Goal: Task Accomplishment & Management: Manage account settings

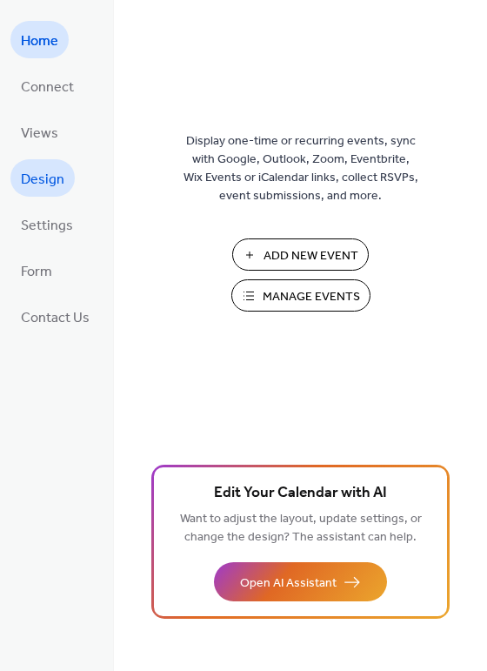
click at [44, 174] on span "Design" at bounding box center [43, 179] width 44 height 27
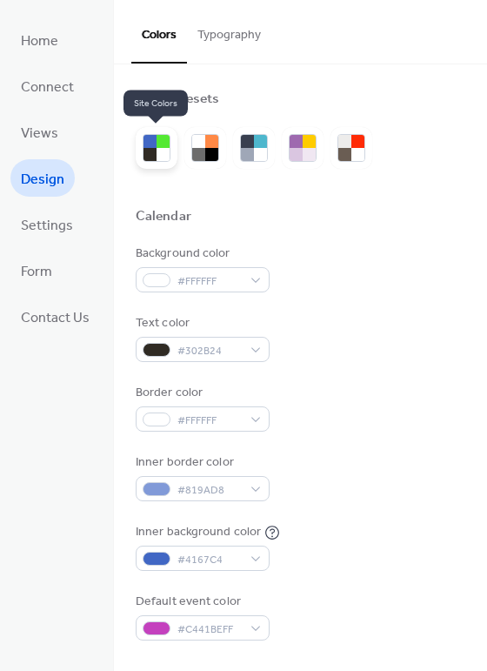
click at [157, 144] on div at bounding box center [163, 141] width 13 height 13
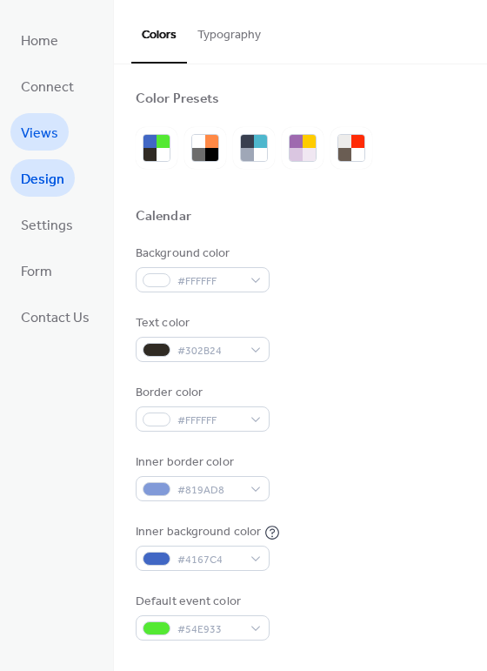
click at [46, 131] on span "Views" at bounding box center [39, 133] width 37 height 27
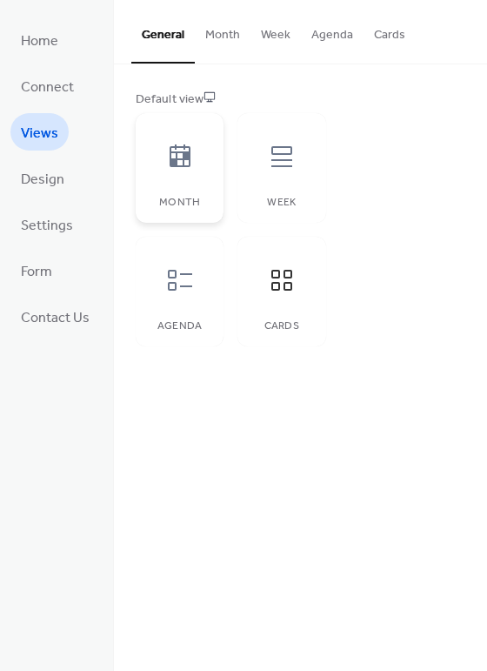
click at [185, 156] on icon at bounding box center [180, 155] width 21 height 23
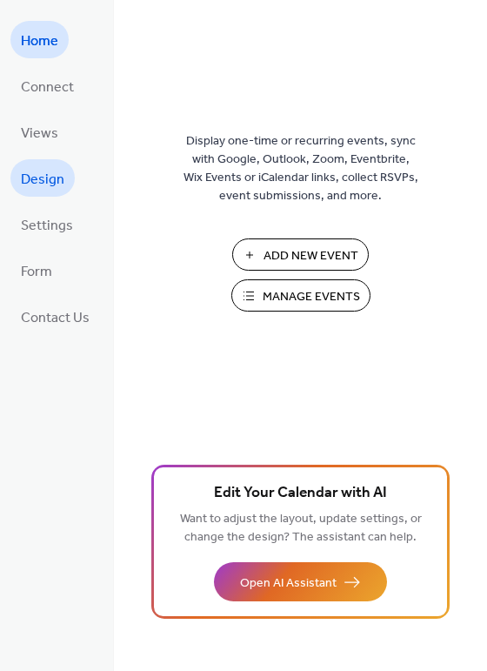
click at [66, 178] on link "Design" at bounding box center [42, 177] width 64 height 37
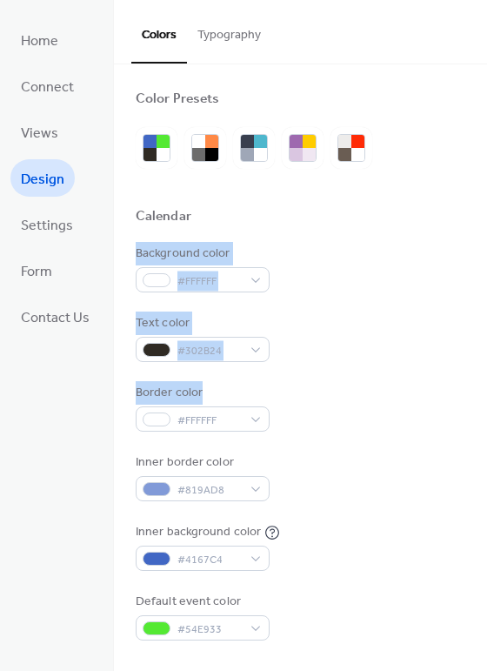
drag, startPoint x: 477, startPoint y: 243, endPoint x: 471, endPoint y: 381, distance: 138.5
click at [368, 335] on div "Text color #302B24" at bounding box center [301, 338] width 330 height 48
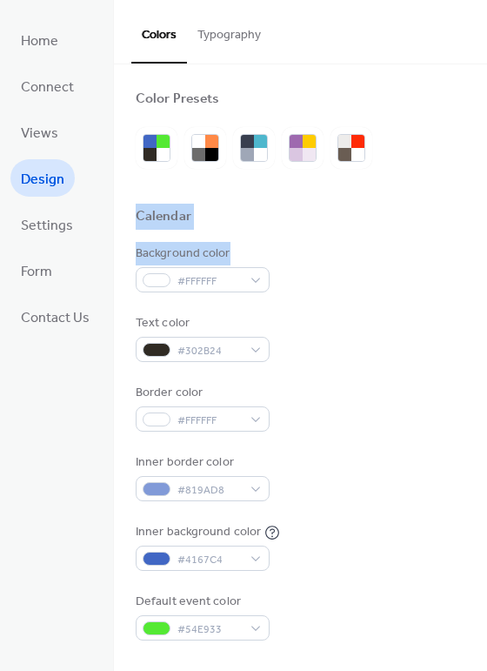
drag, startPoint x: 482, startPoint y: 120, endPoint x: 478, endPoint y: 251, distance: 130.6
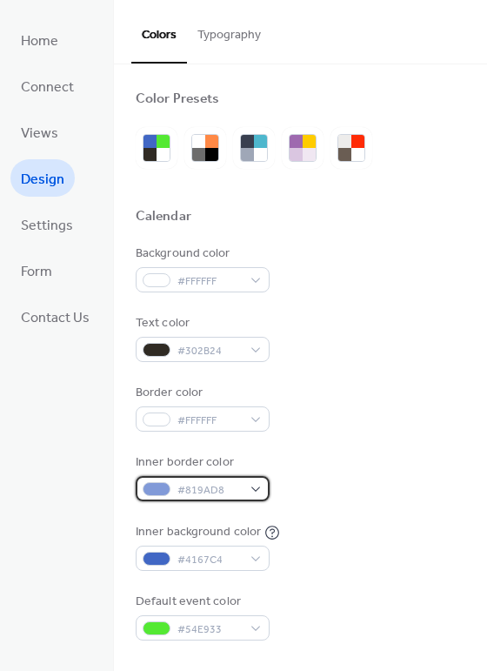
click at [260, 486] on div "#819AD8" at bounding box center [203, 488] width 134 height 25
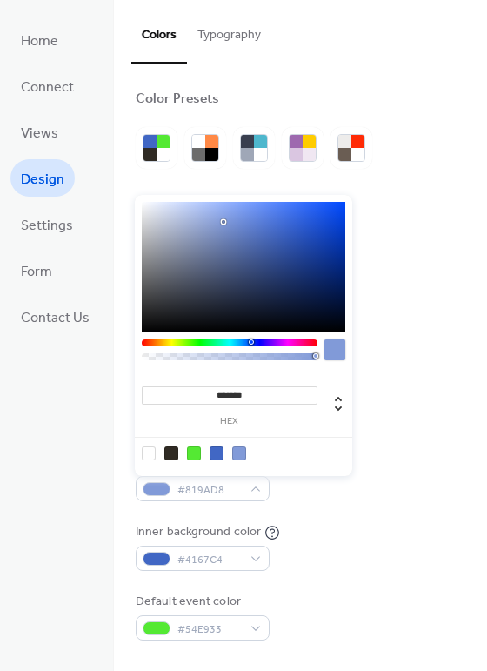
click at [148, 451] on div at bounding box center [149, 453] width 14 height 14
type input "*******"
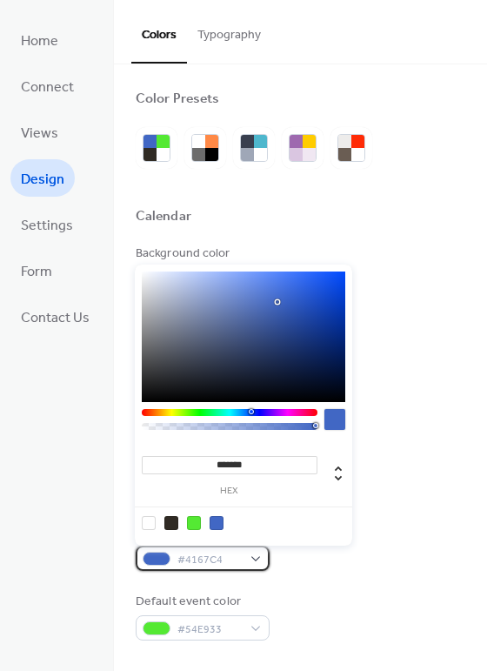
click at [257, 558] on div "#4167C4" at bounding box center [203, 558] width 134 height 25
click at [146, 520] on div at bounding box center [149, 523] width 14 height 14
type input "*******"
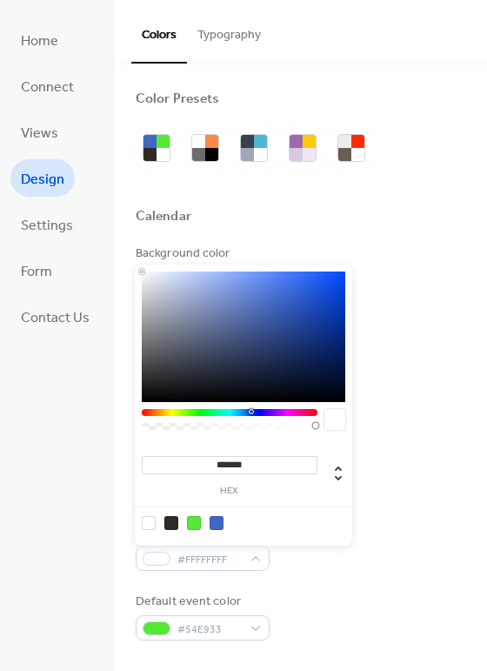
click at [456, 235] on div at bounding box center [301, 238] width 330 height 14
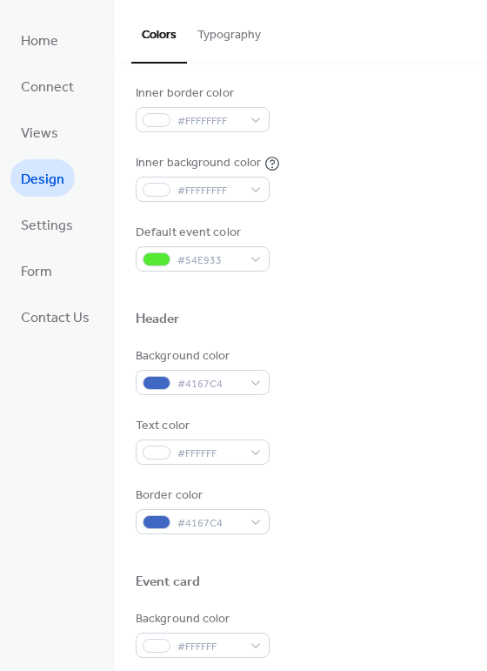
scroll to position [365, 0]
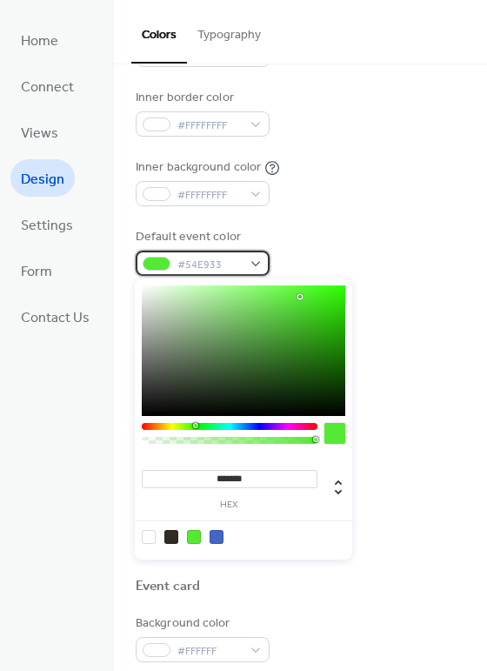
click at [246, 263] on div "#54E933" at bounding box center [203, 263] width 134 height 25
click at [217, 540] on div at bounding box center [217, 537] width 14 height 14
type input "*******"
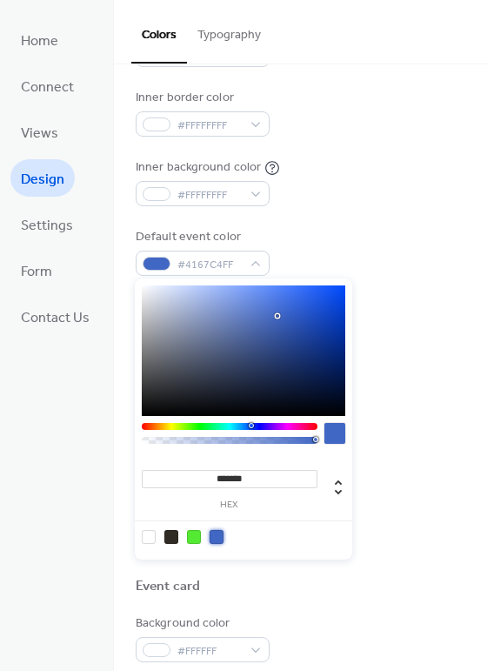
scroll to position [0, 0]
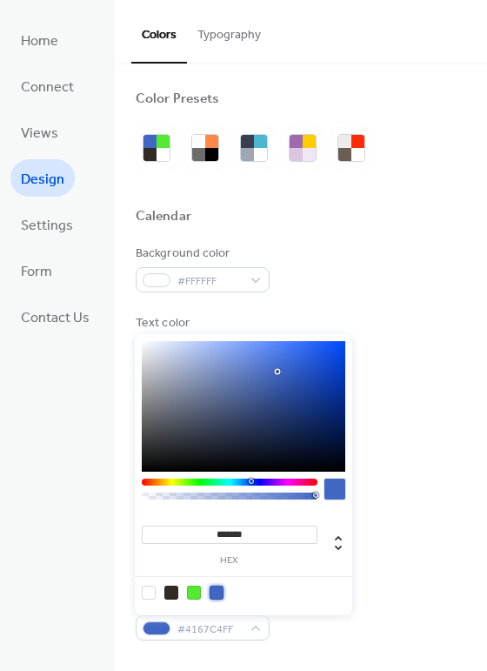
click at [224, 32] on button "Typography" at bounding box center [229, 31] width 84 height 62
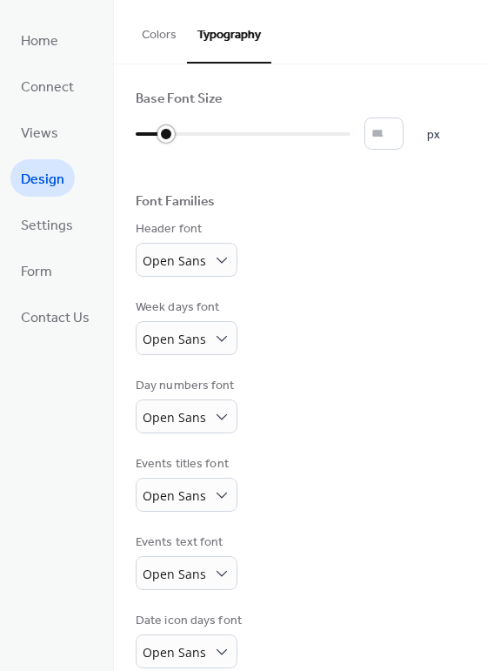
drag, startPoint x: 137, startPoint y: 132, endPoint x: 153, endPoint y: 132, distance: 16.5
click at [153, 132] on div at bounding box center [151, 134] width 30 height 28
click at [301, 191] on div "Base Font Size ** px Font Families Header font Open Sans Week days font Open Sa…" at bounding box center [301, 419] width 330 height 656
drag, startPoint x: 288, startPoint y: 131, endPoint x: 245, endPoint y: 126, distance: 43.0
click at [260, 126] on div at bounding box center [268, 133] width 17 height 17
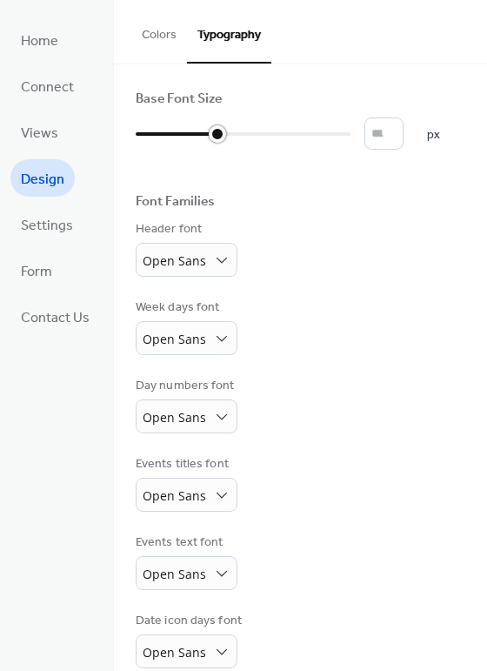
drag, startPoint x: 245, startPoint y: 126, endPoint x: 222, endPoint y: 125, distance: 23.5
click at [222, 125] on div at bounding box center [217, 133] width 17 height 17
click at [218, 132] on div at bounding box center [217, 133] width 17 height 17
click at [386, 129] on input "**" at bounding box center [384, 133] width 39 height 32
click at [400, 125] on input "**" at bounding box center [384, 133] width 39 height 32
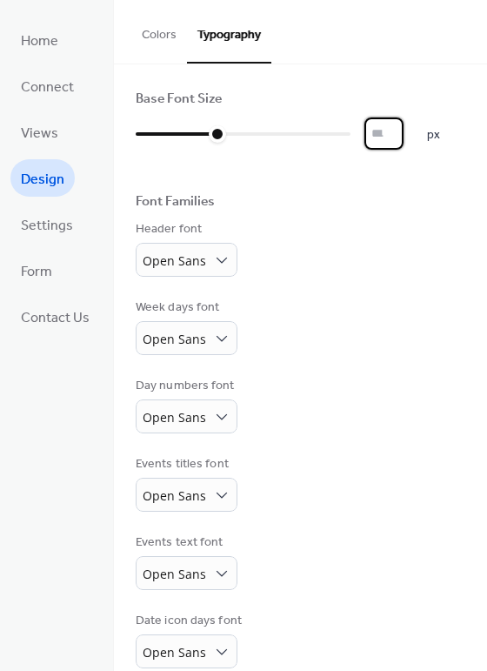
type input "**"
click at [399, 140] on input "**" at bounding box center [384, 133] width 39 height 32
click at [149, 38] on button "Colors" at bounding box center [159, 31] width 56 height 62
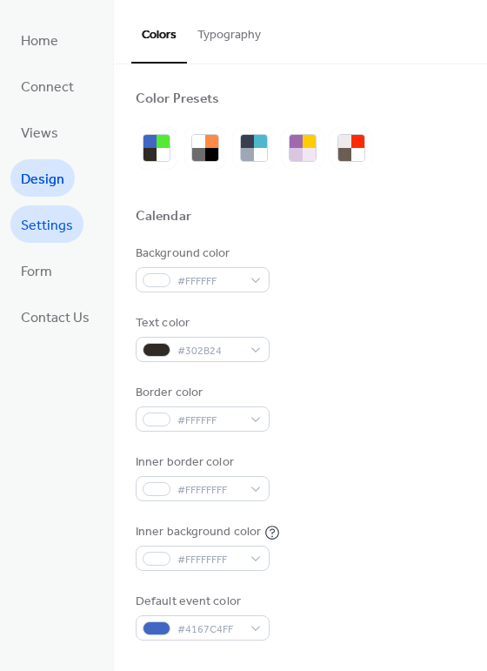
click at [44, 217] on span "Settings" at bounding box center [47, 225] width 52 height 27
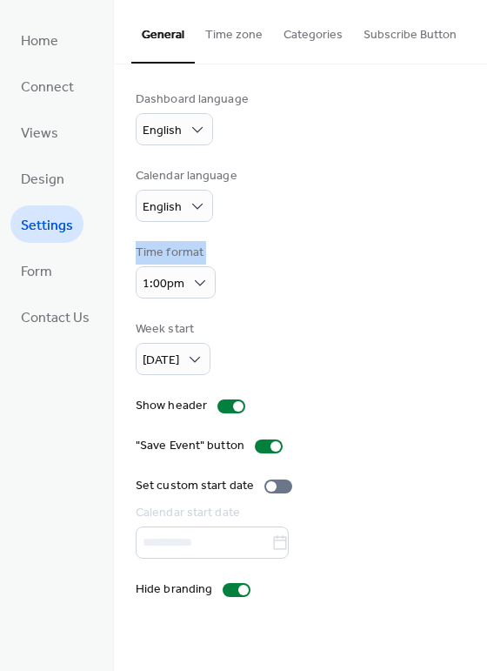
drag, startPoint x: 482, startPoint y: 186, endPoint x: 485, endPoint y: 276, distance: 89.7
click at [485, 276] on div "Dashboard language English Calendar language English Time format 1:00pm Week st…" at bounding box center [300, 344] width 373 height 560
click at [437, 347] on div "Week start Sunday" at bounding box center [301, 347] width 330 height 55
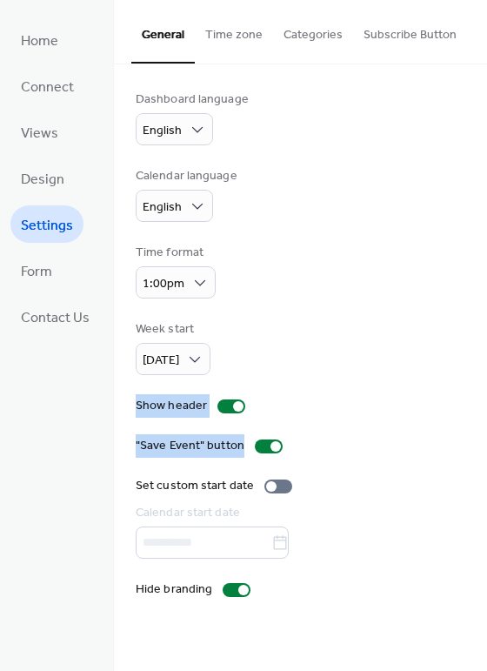
drag, startPoint x: 479, startPoint y: 367, endPoint x: 487, endPoint y: 444, distance: 77.1
click at [487, 444] on html "Home Connect Views Design Settings Form Contact Us Settings General Time zone C…" at bounding box center [243, 335] width 487 height 671
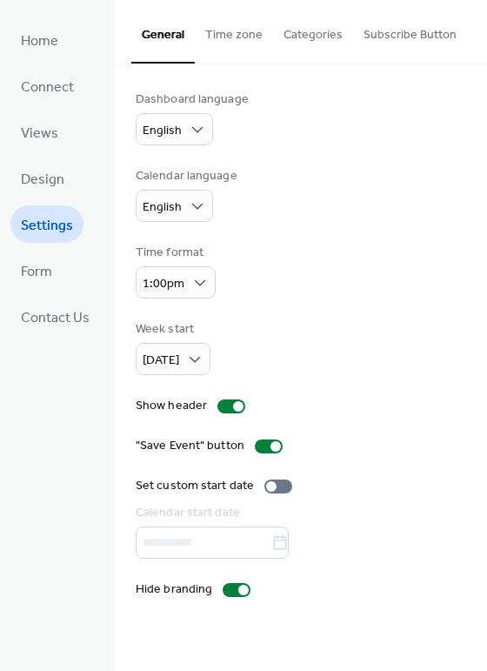
drag, startPoint x: 482, startPoint y: 507, endPoint x: 481, endPoint y: 552, distance: 45.3
click at [481, 554] on div "Dashboard language English Calendar language English Time format 1:00pm Week st…" at bounding box center [300, 344] width 373 height 560
click at [457, 483] on div "Set custom start date" at bounding box center [301, 486] width 330 height 18
drag, startPoint x: 484, startPoint y: 301, endPoint x: 483, endPoint y: 374, distance: 73.1
click at [483, 374] on div "Dashboard language English Calendar language English Time format 1:00pm Week st…" at bounding box center [300, 344] width 373 height 560
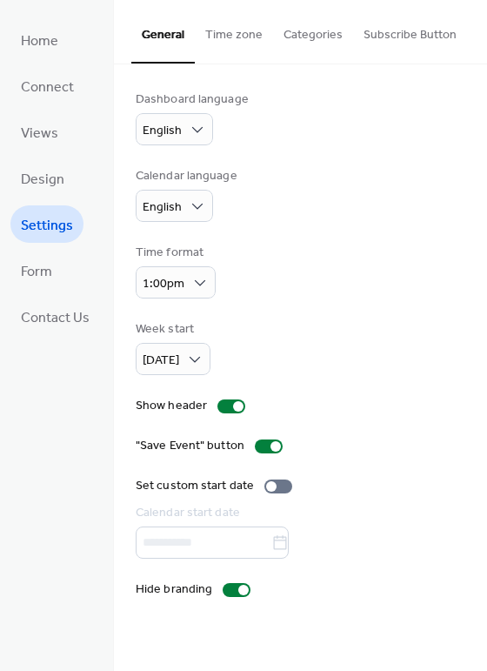
drag, startPoint x: 480, startPoint y: 507, endPoint x: 494, endPoint y: 548, distance: 43.2
click at [487, 548] on html "Home Connect Views Design Settings Form Contact Us Settings General Time zone C…" at bounding box center [243, 335] width 487 height 671
click at [319, 35] on button "Categories" at bounding box center [313, 31] width 80 height 62
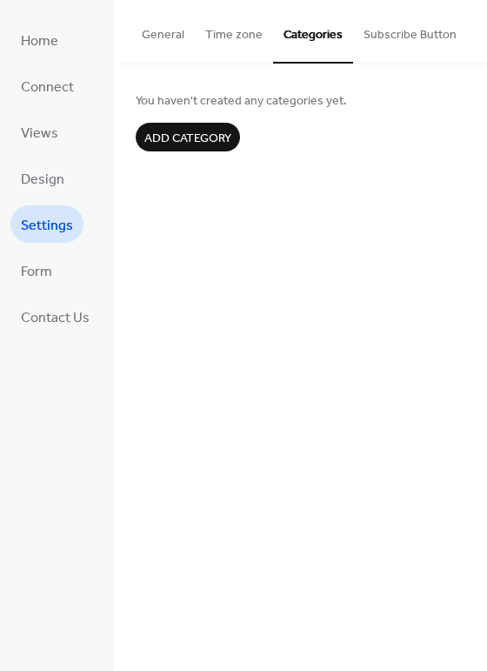
click at [412, 40] on button "Subscribe Button" at bounding box center [410, 31] width 114 height 62
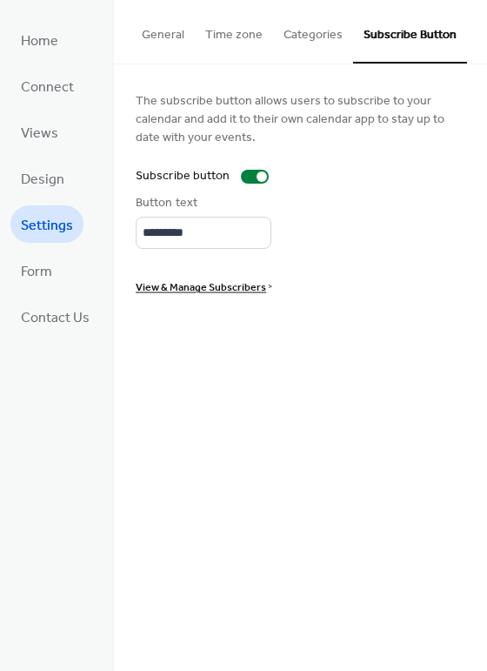
click at [312, 31] on button "Categories" at bounding box center [313, 31] width 80 height 62
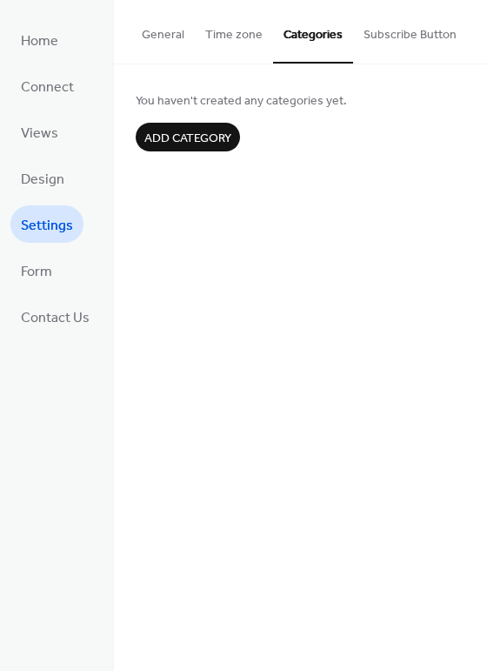
click at [355, 166] on div "You haven't created any categories yet. Add category" at bounding box center [300, 120] width 373 height 113
click at [50, 127] on span "Views" at bounding box center [39, 133] width 37 height 27
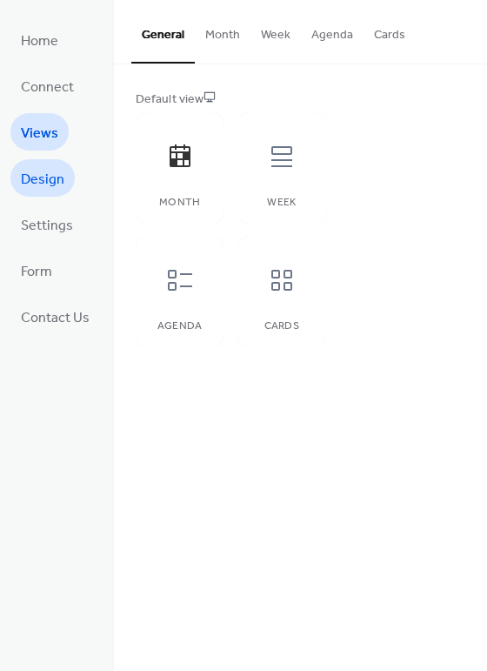
click at [51, 187] on span "Design" at bounding box center [43, 179] width 44 height 27
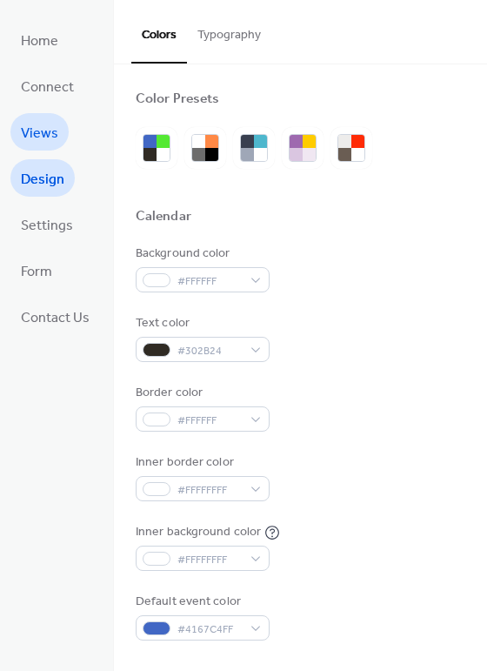
click at [33, 135] on span "Views" at bounding box center [39, 133] width 37 height 27
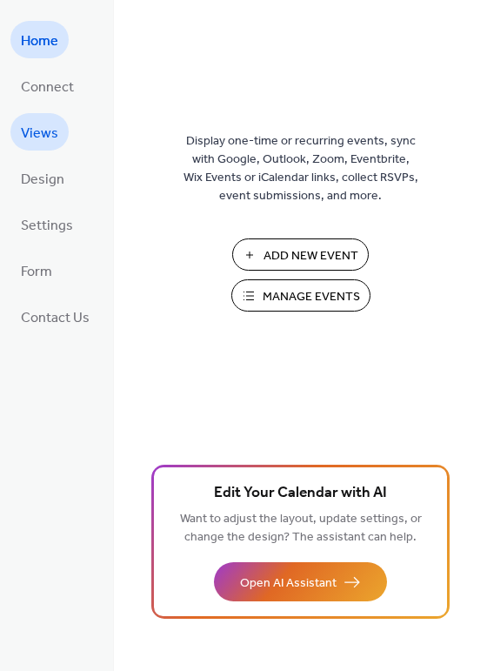
click at [39, 126] on span "Views" at bounding box center [39, 133] width 37 height 27
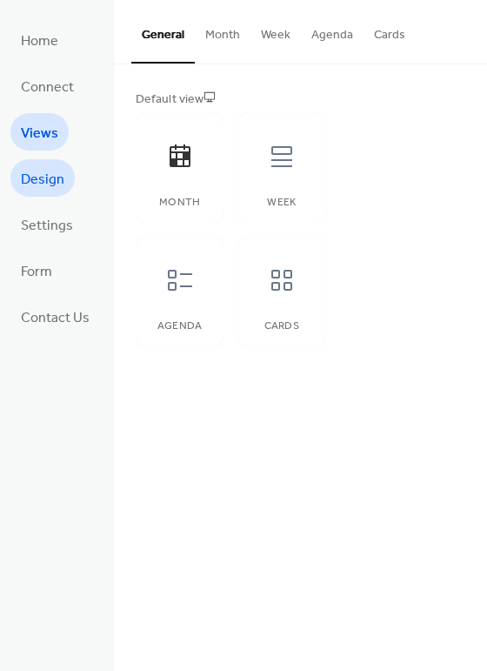
click at [50, 167] on span "Design" at bounding box center [43, 179] width 44 height 27
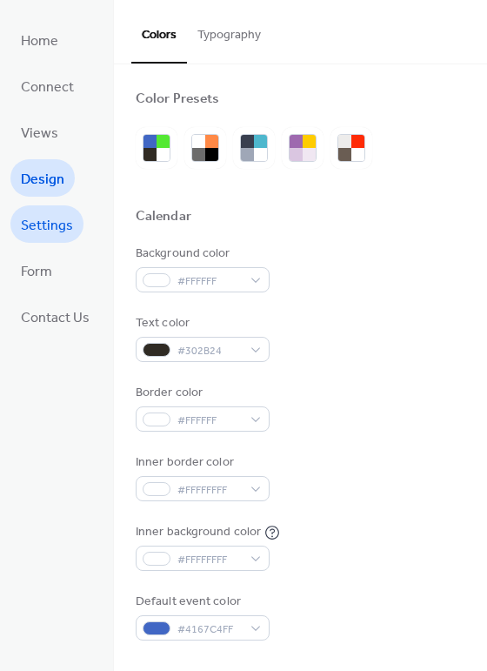
click at [42, 223] on span "Settings" at bounding box center [47, 225] width 52 height 27
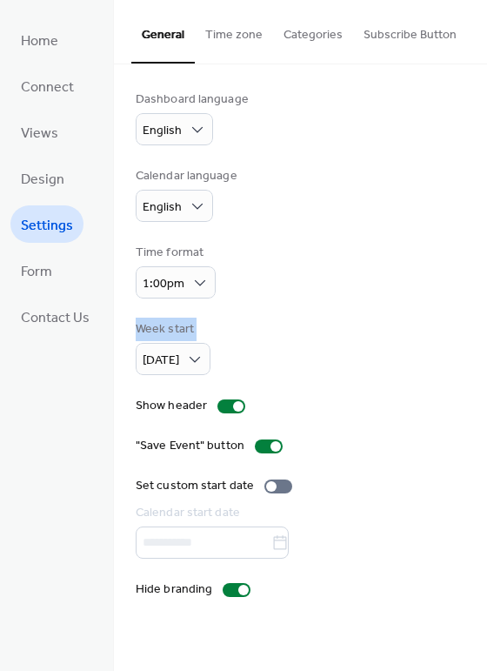
drag, startPoint x: 481, startPoint y: 256, endPoint x: 486, endPoint y: 356, distance: 100.2
click at [486, 356] on div "Dashboard language English Calendar language English Time format 1:00pm Week st…" at bounding box center [300, 344] width 373 height 560
click at [411, 291] on div "Time format 1:00pm" at bounding box center [301, 271] width 330 height 55
click at [278, 480] on div at bounding box center [279, 487] width 28 height 14
click at [270, 480] on div at bounding box center [279, 487] width 28 height 14
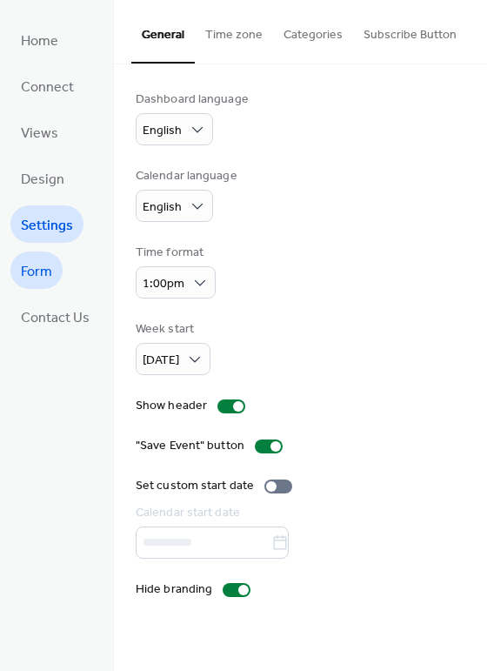
click at [27, 275] on span "Form" at bounding box center [36, 271] width 31 height 27
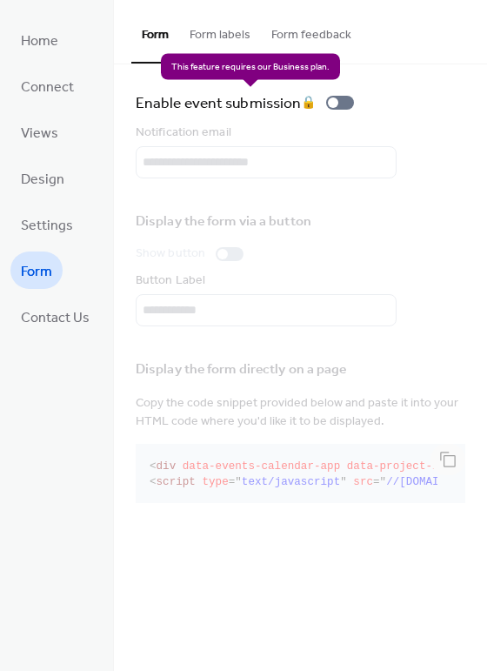
click at [345, 98] on div "Enable event submission 🔒" at bounding box center [248, 103] width 225 height 24
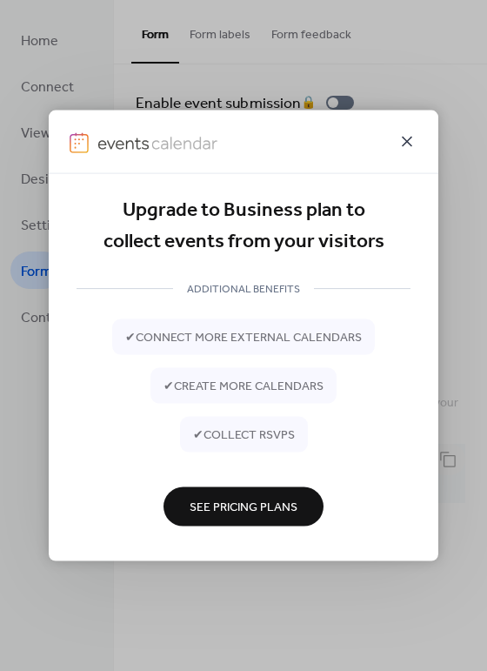
click at [412, 138] on icon at bounding box center [407, 141] width 21 height 21
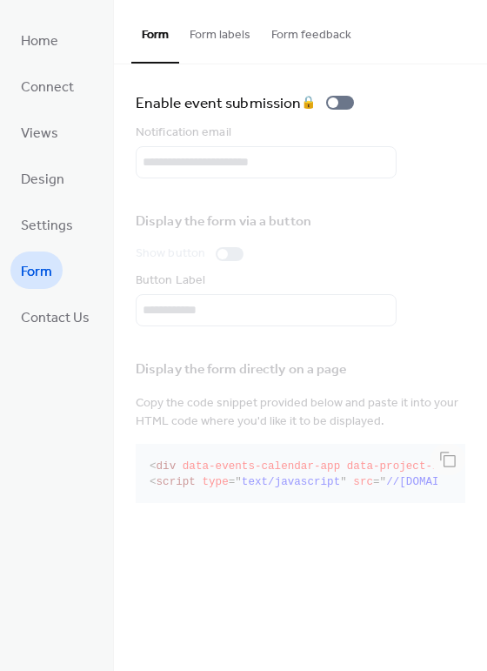
click at [220, 36] on button "Form labels" at bounding box center [220, 31] width 82 height 62
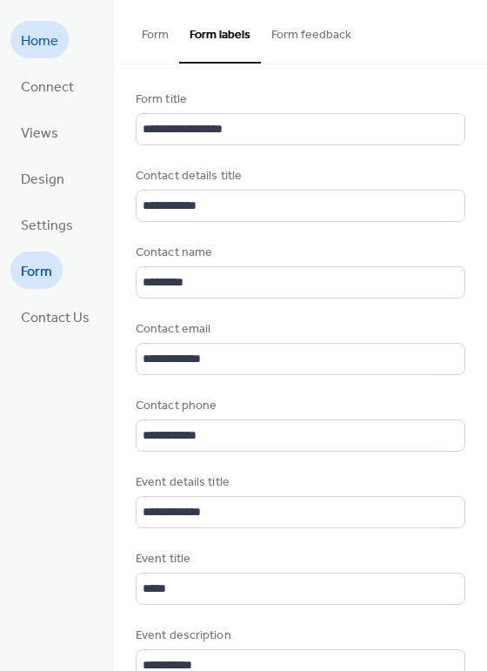
click at [33, 51] on span "Home" at bounding box center [39, 41] width 37 height 27
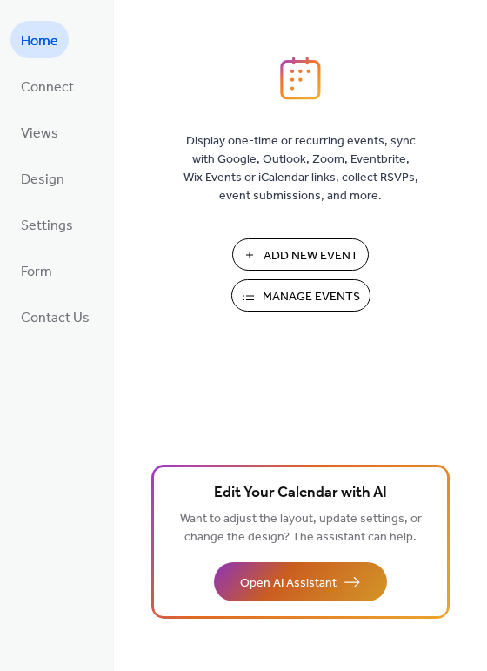
click at [269, 578] on span "Open AI Assistant" at bounding box center [288, 583] width 97 height 18
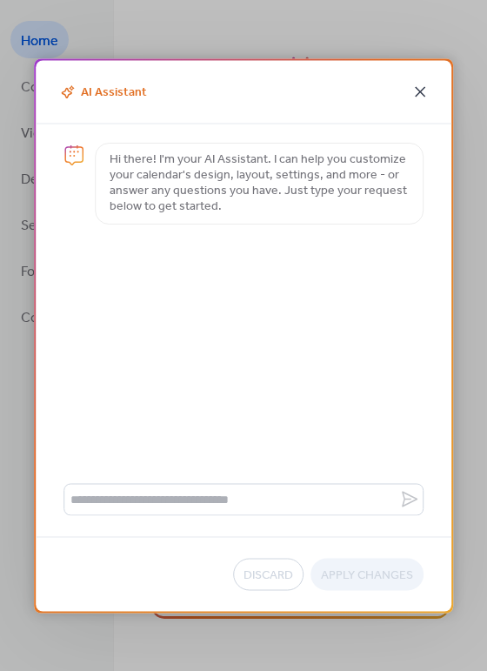
click at [423, 87] on icon at bounding box center [420, 91] width 21 height 21
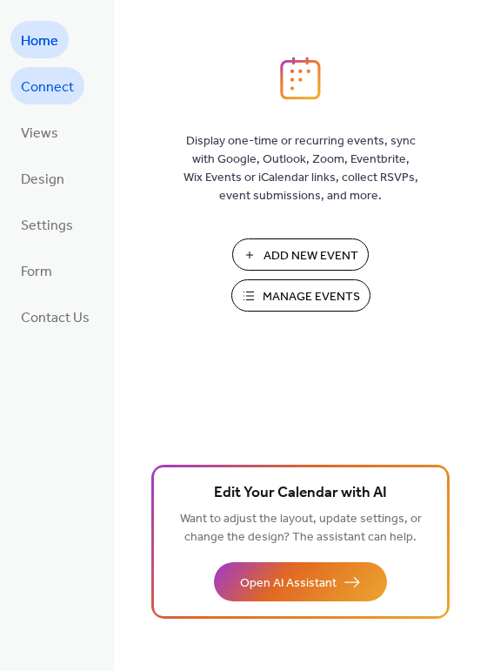
click at [50, 78] on span "Connect" at bounding box center [47, 87] width 53 height 27
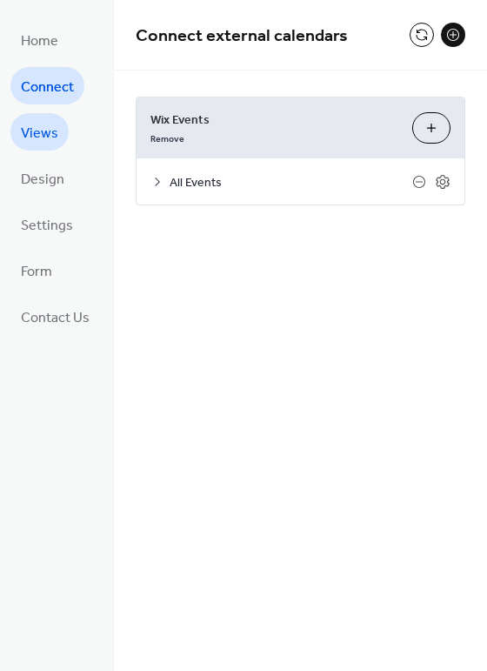
click at [49, 131] on span "Views" at bounding box center [39, 133] width 37 height 27
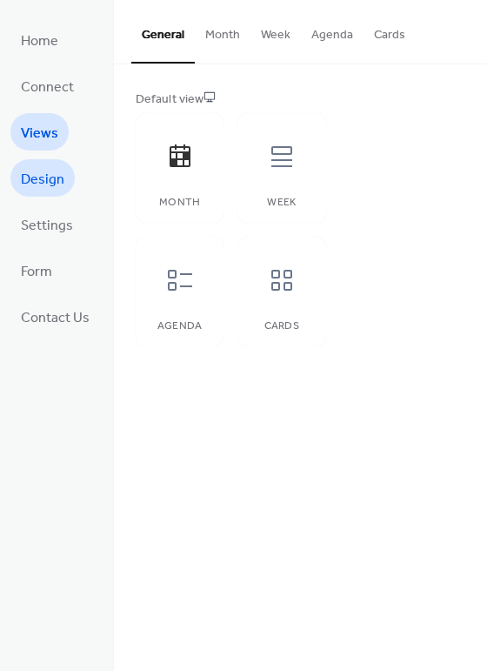
click at [41, 172] on span "Design" at bounding box center [43, 179] width 44 height 27
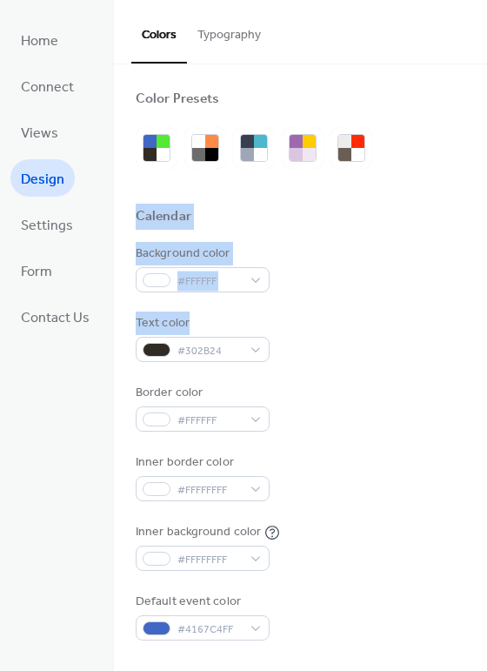
drag, startPoint x: 479, startPoint y: 197, endPoint x: 497, endPoint y: 321, distance: 125.8
click at [487, 321] on html "Home Connect Views Design Settings Form Contact Us Design Colors Typography Col…" at bounding box center [243, 335] width 487 height 671
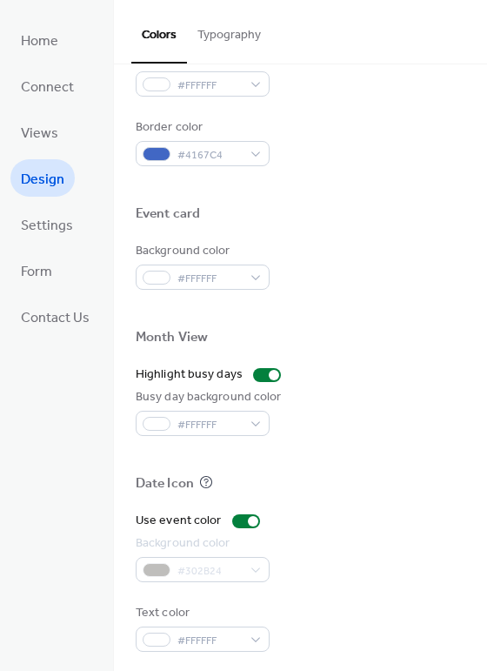
scroll to position [744, 0]
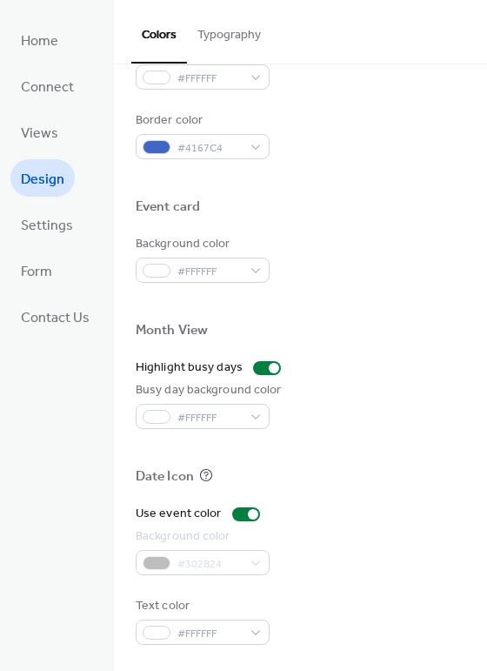
click at [444, 452] on div at bounding box center [301, 448] width 330 height 39
click at [225, 511] on label "Use event color" at bounding box center [201, 514] width 131 height 18
click at [256, 368] on div at bounding box center [267, 368] width 28 height 14
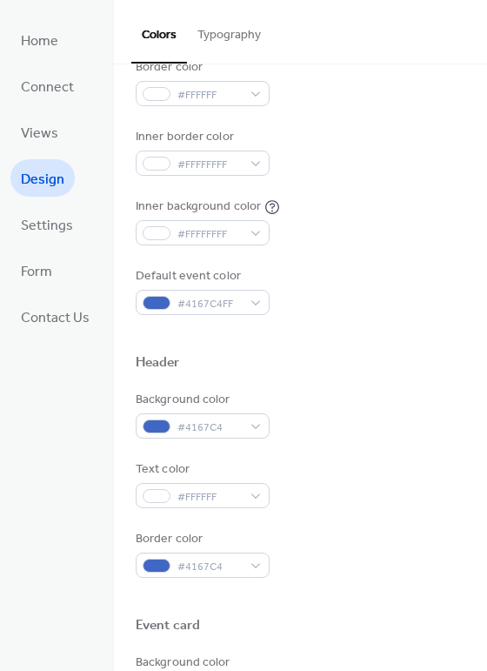
scroll to position [317, 0]
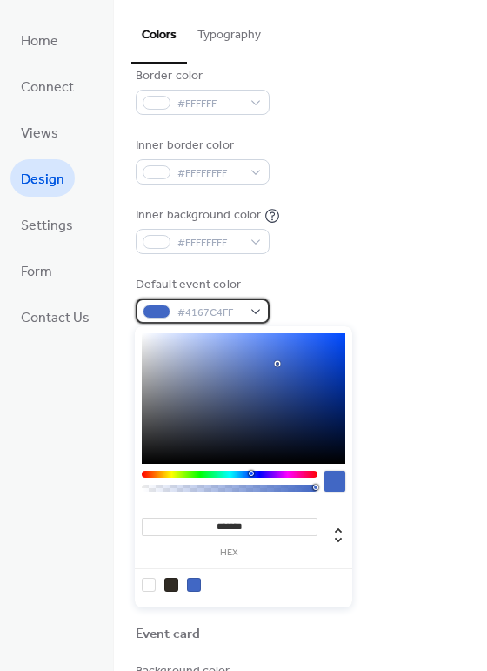
click at [260, 310] on div "#4167C4FF" at bounding box center [203, 311] width 134 height 25
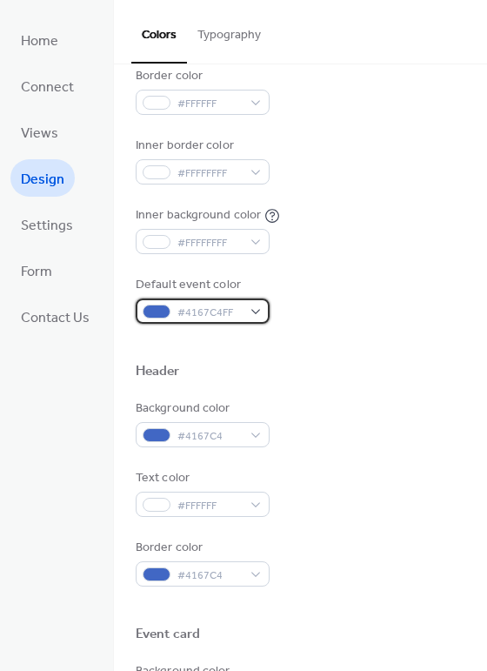
click at [253, 303] on div "#4167C4FF" at bounding box center [203, 311] width 134 height 25
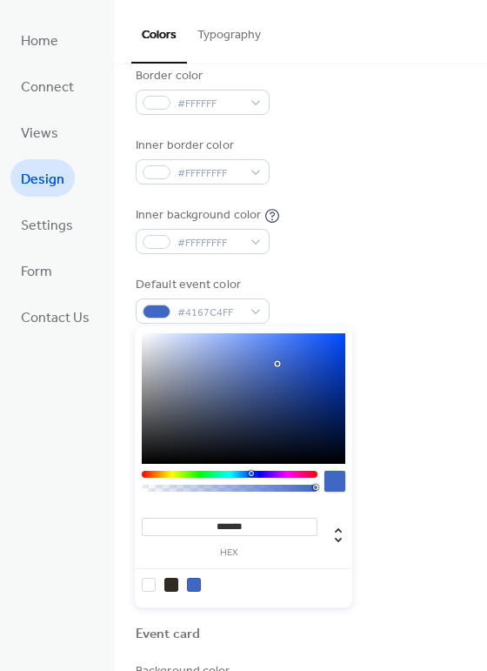
click at [144, 579] on div at bounding box center [149, 585] width 14 height 14
type input "*******"
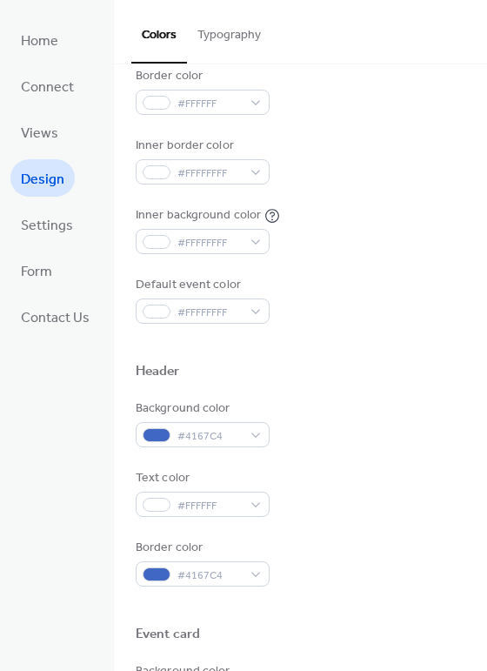
click at [384, 207] on div "Inner background color #FFFFFFFF" at bounding box center [301, 230] width 330 height 48
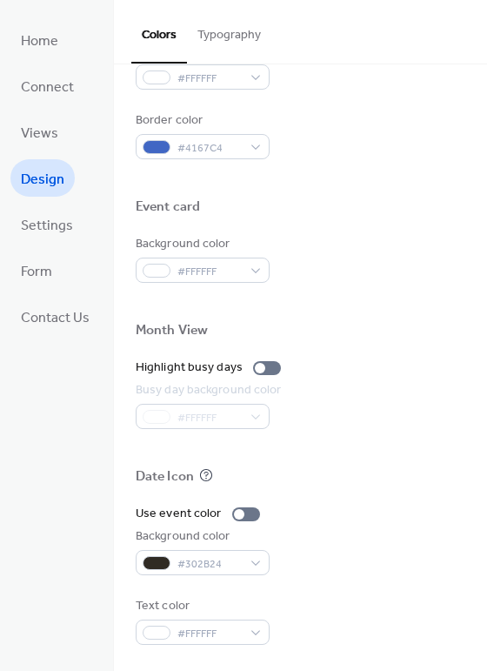
scroll to position [0, 0]
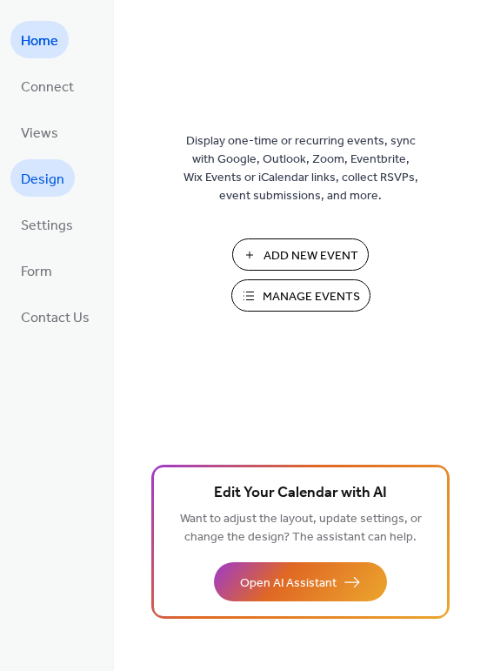
click at [59, 172] on span "Design" at bounding box center [43, 179] width 44 height 27
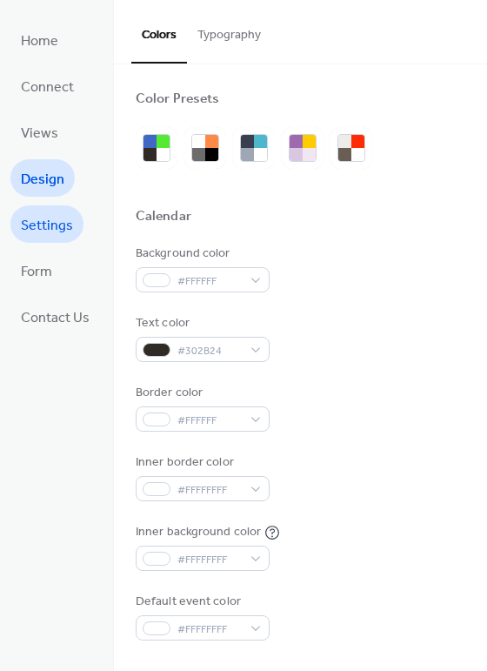
click at [50, 228] on span "Settings" at bounding box center [47, 225] width 52 height 27
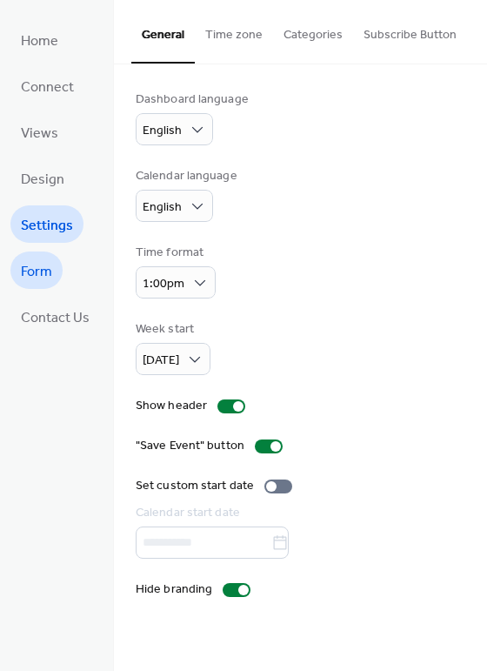
click at [51, 262] on span "Form" at bounding box center [36, 271] width 31 height 27
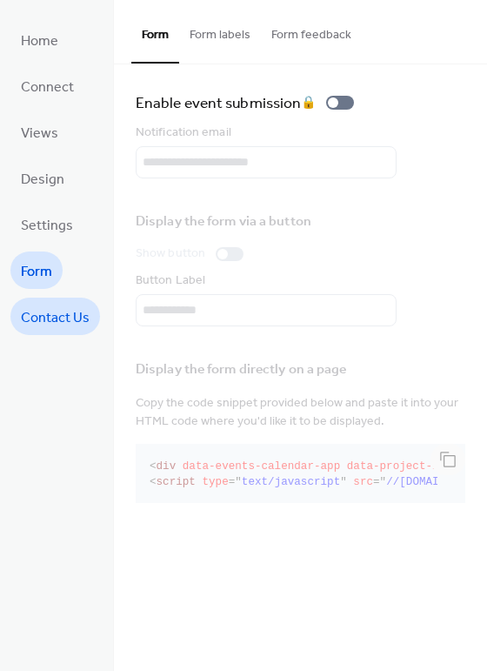
click at [52, 309] on span "Contact Us" at bounding box center [55, 318] width 69 height 27
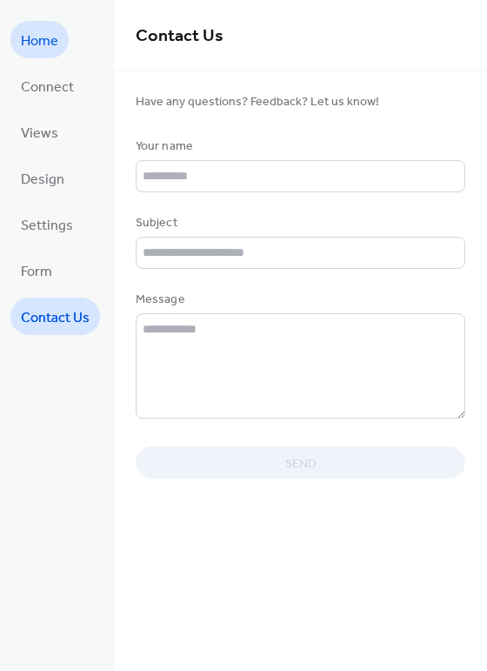
click at [43, 51] on span "Home" at bounding box center [39, 41] width 37 height 27
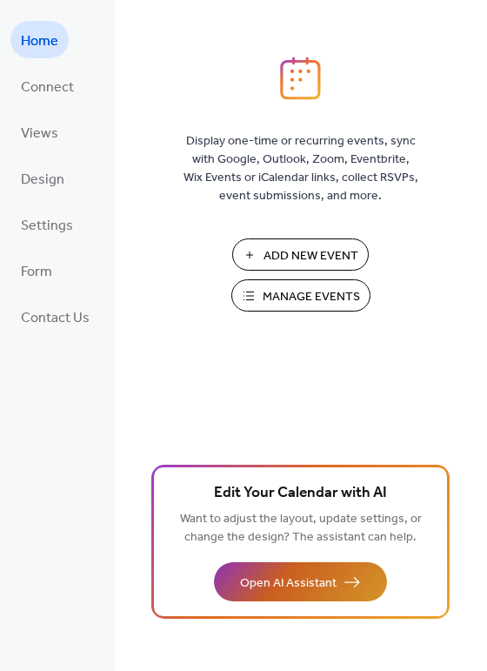
click at [294, 581] on span "Open AI Assistant" at bounding box center [288, 583] width 97 height 18
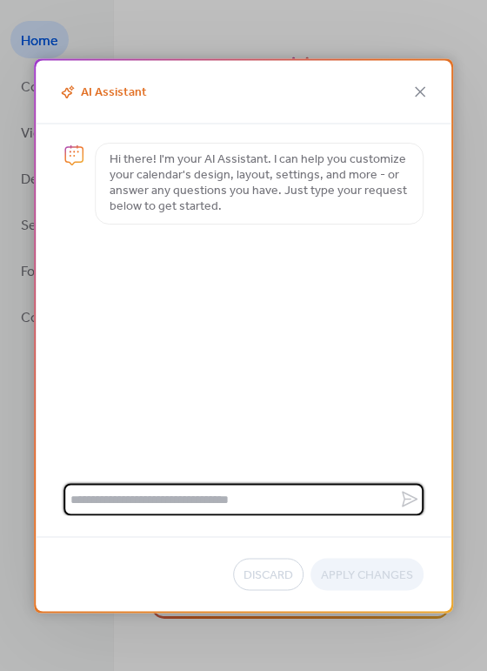
click at [233, 500] on textarea at bounding box center [232, 499] width 336 height 32
type textarea "**********"
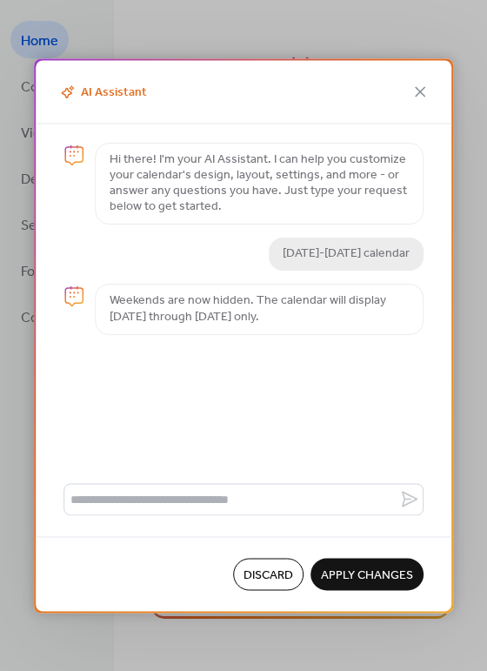
click at [364, 569] on span "Apply Changes" at bounding box center [367, 576] width 92 height 18
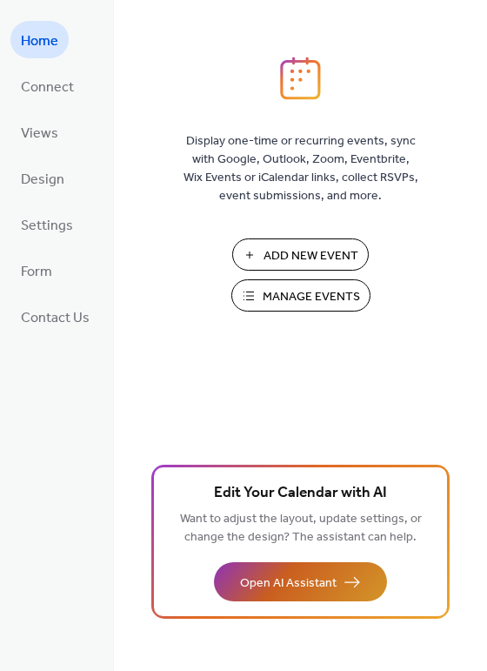
click at [292, 581] on span "Open AI Assistant" at bounding box center [288, 583] width 97 height 18
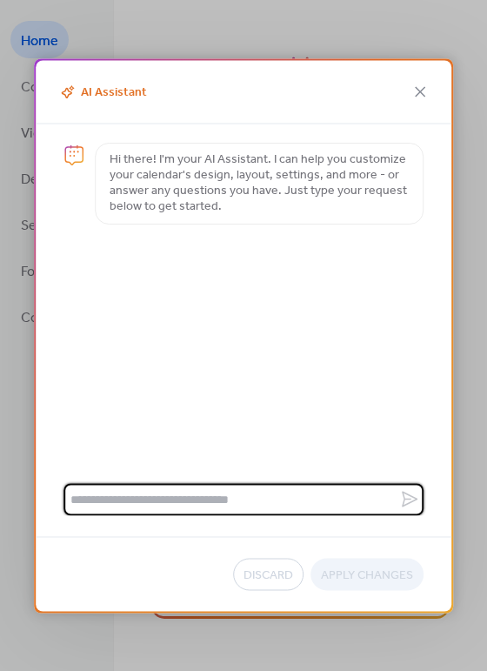
click at [184, 495] on textarea at bounding box center [232, 499] width 336 height 32
click at [184, 495] on textarea "*" at bounding box center [232, 499] width 336 height 32
type textarea "**********"
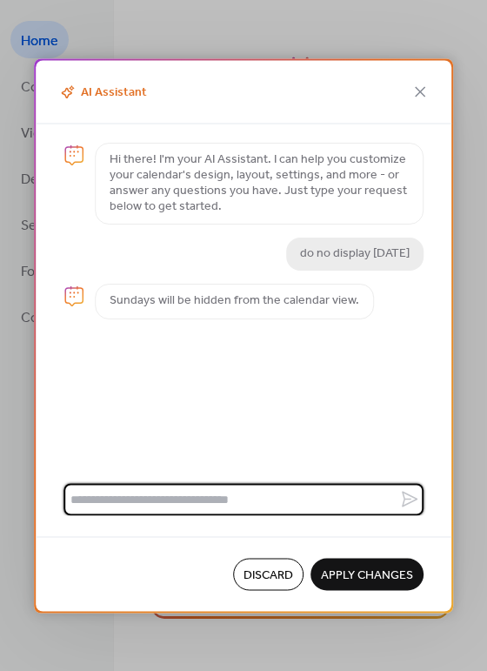
click at [362, 573] on span "Apply Changes" at bounding box center [367, 576] width 92 height 18
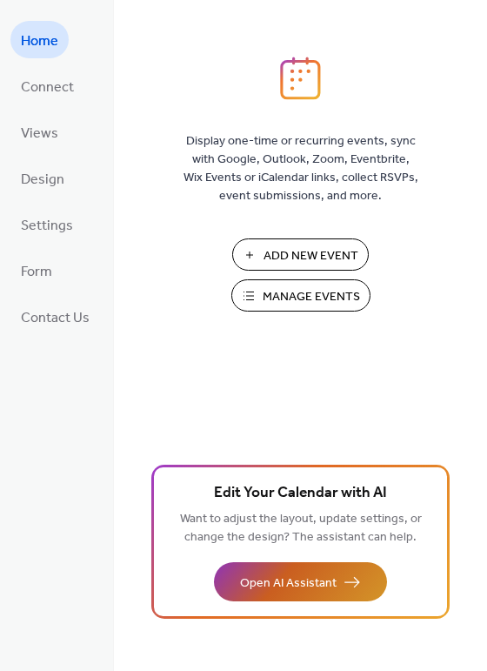
click at [312, 577] on span "Open AI Assistant" at bounding box center [288, 583] width 97 height 18
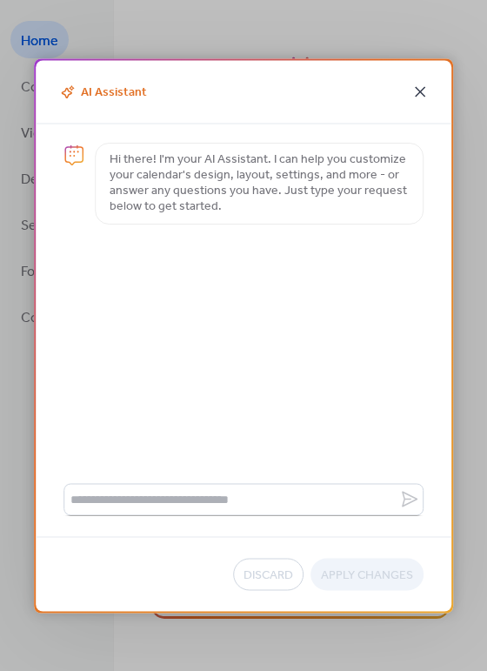
click at [422, 91] on icon at bounding box center [420, 91] width 21 height 21
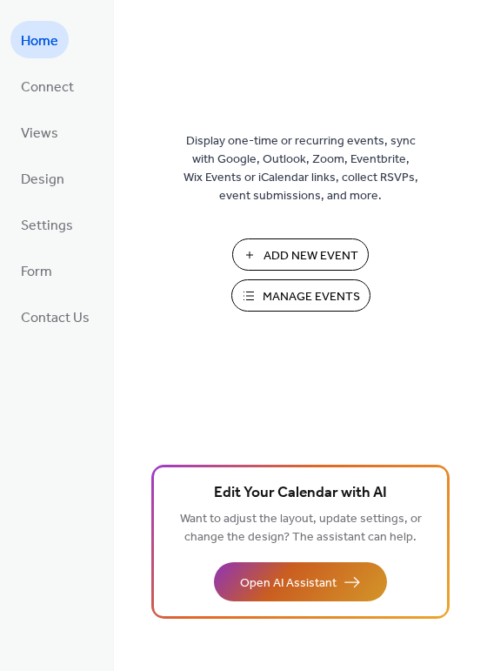
click at [314, 588] on span "Open AI Assistant" at bounding box center [288, 583] width 97 height 18
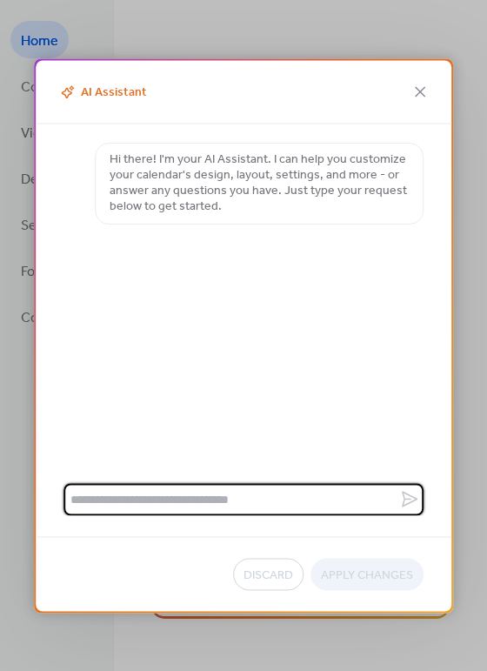
click at [154, 500] on textarea at bounding box center [232, 499] width 336 height 32
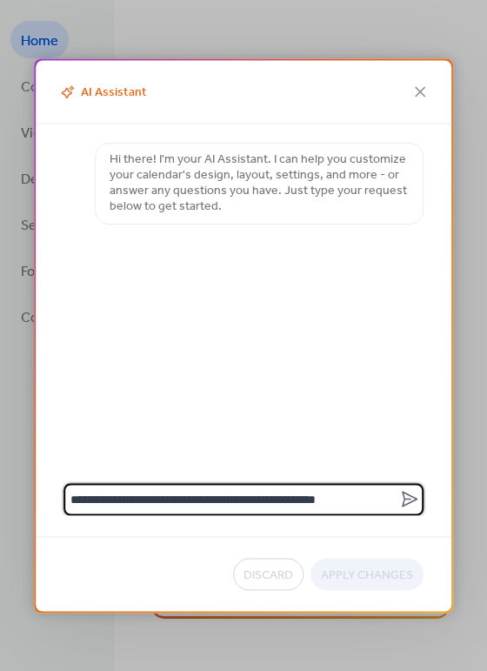
type textarea "**********"
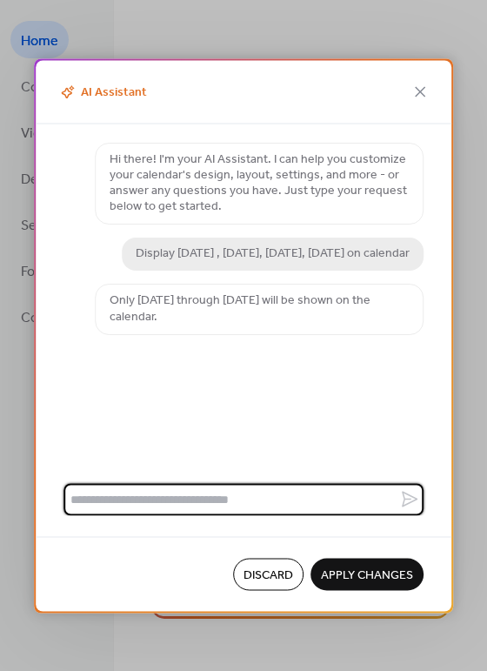
click at [363, 567] on span "Apply Changes" at bounding box center [367, 576] width 92 height 18
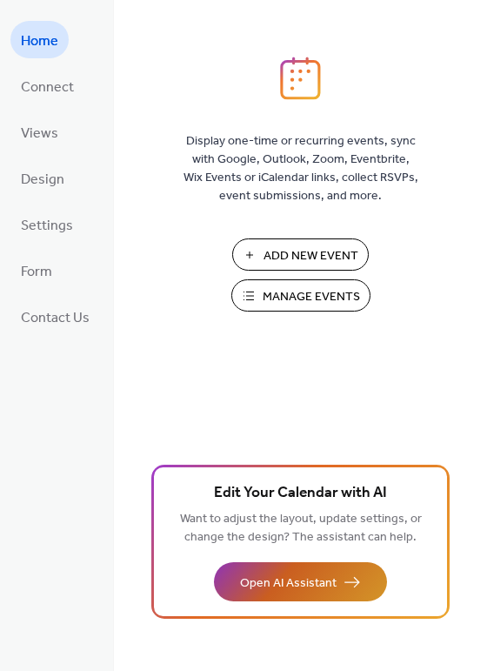
click at [310, 576] on span "Open AI Assistant" at bounding box center [288, 583] width 97 height 18
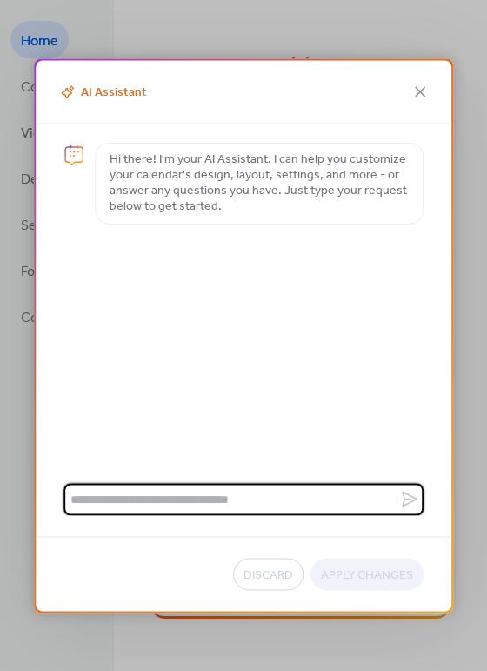
click at [183, 485] on textarea at bounding box center [232, 499] width 336 height 32
type textarea "*"
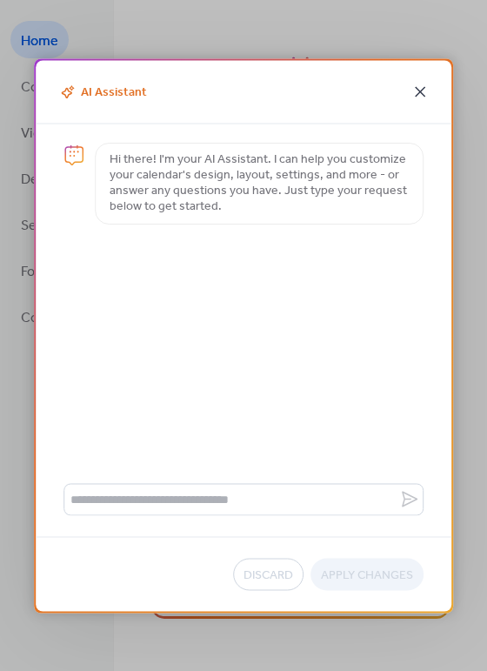
click at [419, 86] on icon at bounding box center [420, 91] width 21 height 21
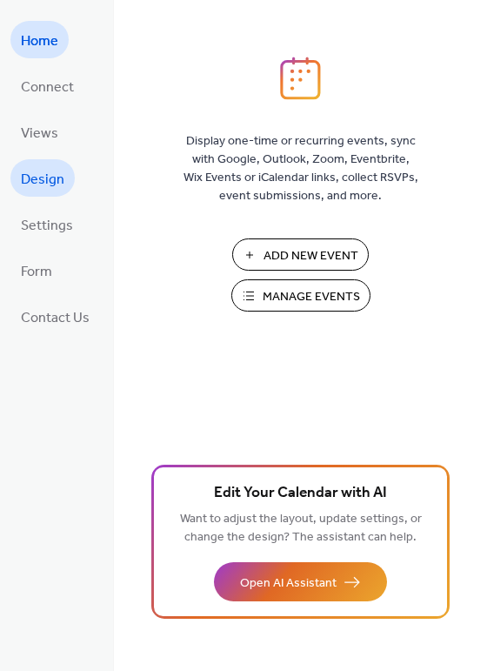
click at [47, 180] on span "Design" at bounding box center [43, 179] width 44 height 27
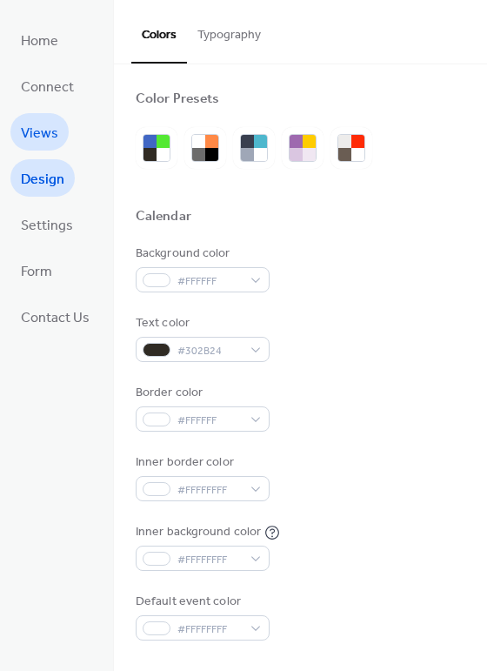
click at [31, 132] on span "Views" at bounding box center [39, 133] width 37 height 27
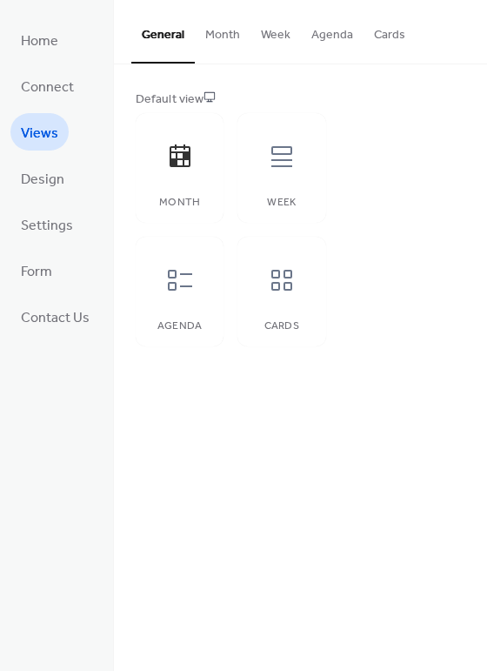
click at [273, 34] on button "Week" at bounding box center [276, 31] width 50 height 62
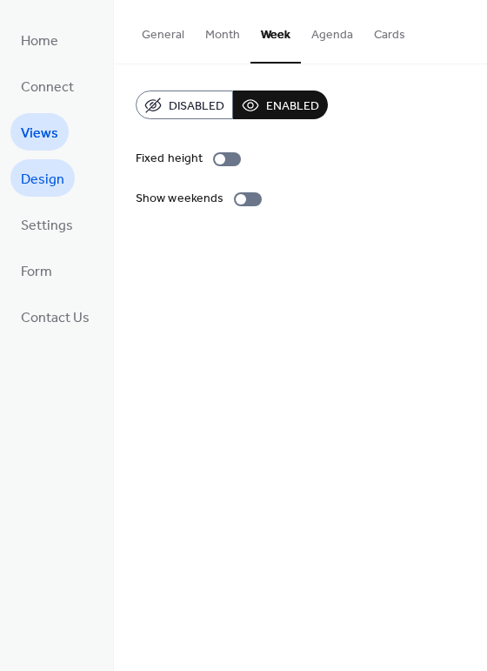
click at [40, 178] on span "Design" at bounding box center [43, 179] width 44 height 27
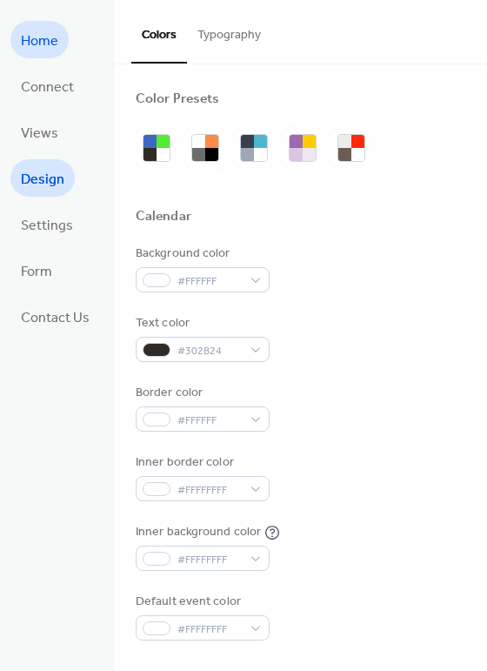
click at [32, 38] on span "Home" at bounding box center [39, 41] width 37 height 27
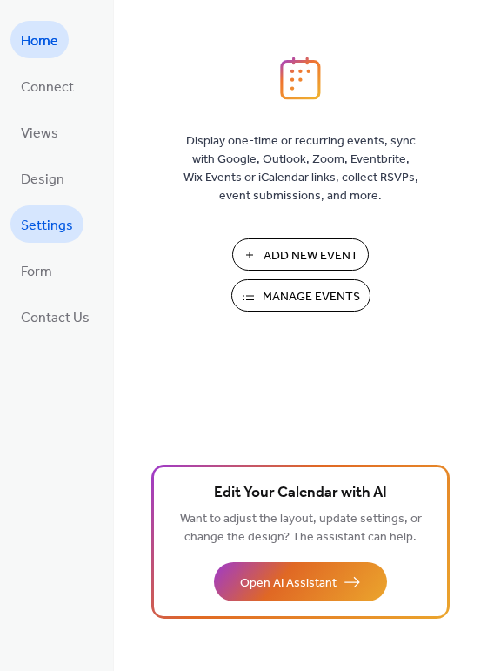
click at [45, 226] on span "Settings" at bounding box center [47, 225] width 52 height 27
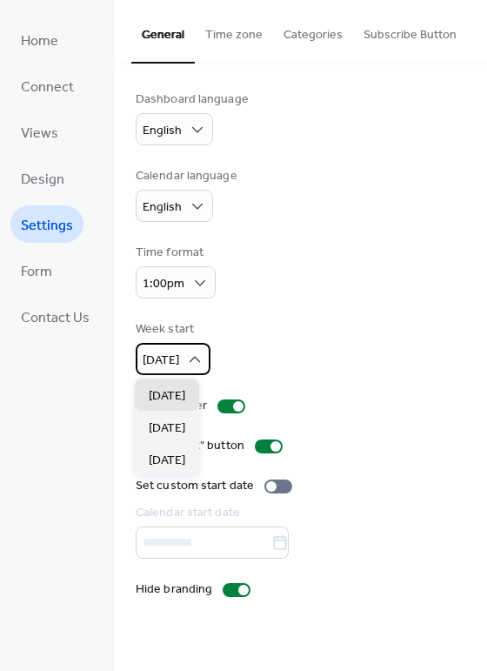
click at [181, 373] on body "Home Connect Views Design Settings Form Contact Us Settings General Time zone C…" at bounding box center [243, 335] width 487 height 671
click at [170, 433] on span "[DATE]" at bounding box center [167, 428] width 37 height 18
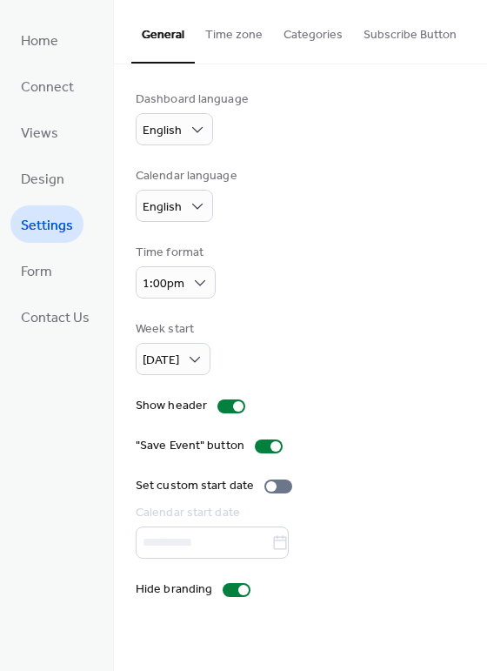
click at [407, 317] on div "Dashboard language English Calendar language English Time format 1:00pm Week st…" at bounding box center [301, 345] width 330 height 508
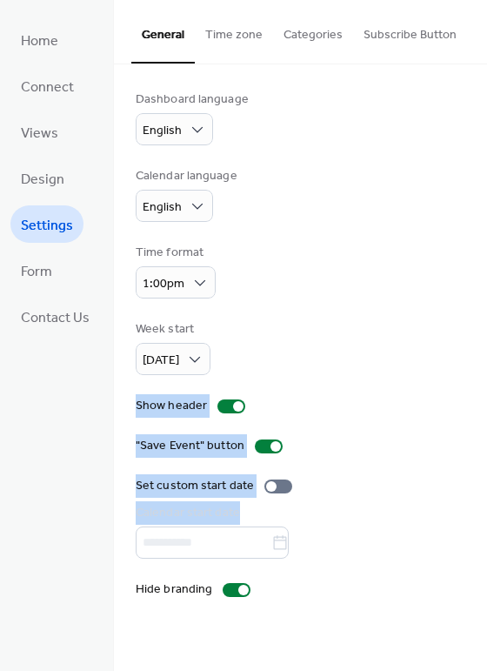
drag, startPoint x: 481, startPoint y: 311, endPoint x: 500, endPoint y: 507, distance: 197.6
click at [487, 507] on html "Home Connect Views Design Settings Form Contact Us Settings General Time zone C…" at bounding box center [243, 335] width 487 height 671
click at [378, 367] on div "Week start [DATE]" at bounding box center [301, 347] width 330 height 55
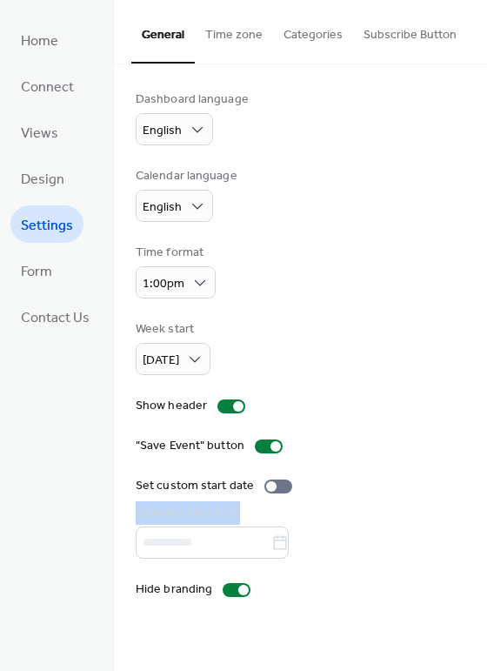
drag, startPoint x: 482, startPoint y: 472, endPoint x: 492, endPoint y: 550, distance: 78.9
click at [487, 550] on html "Home Connect Views Design Settings Form Contact Us Settings General Time zone C…" at bounding box center [243, 335] width 487 height 671
click at [422, 452] on div ""Save Event" button" at bounding box center [301, 446] width 330 height 18
drag, startPoint x: 482, startPoint y: 324, endPoint x: 495, endPoint y: 385, distance: 62.3
click at [487, 385] on html "Home Connect Views Design Settings Form Contact Us Settings General Time zone C…" at bounding box center [243, 335] width 487 height 671
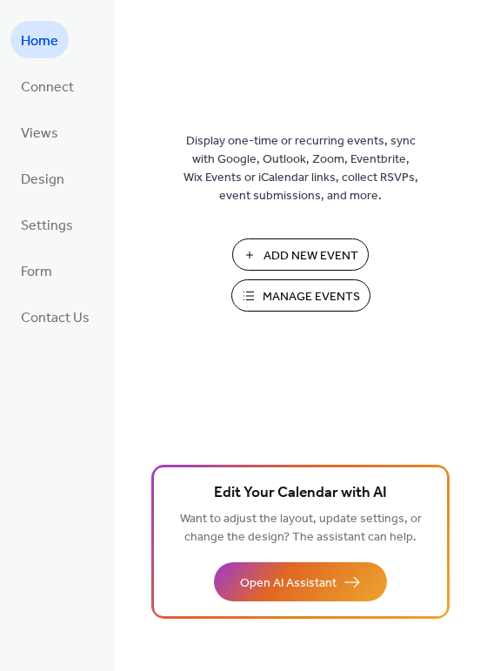
click at [263, 304] on span "Manage Events" at bounding box center [311, 297] width 97 height 18
click at [50, 178] on span "Design" at bounding box center [43, 179] width 44 height 27
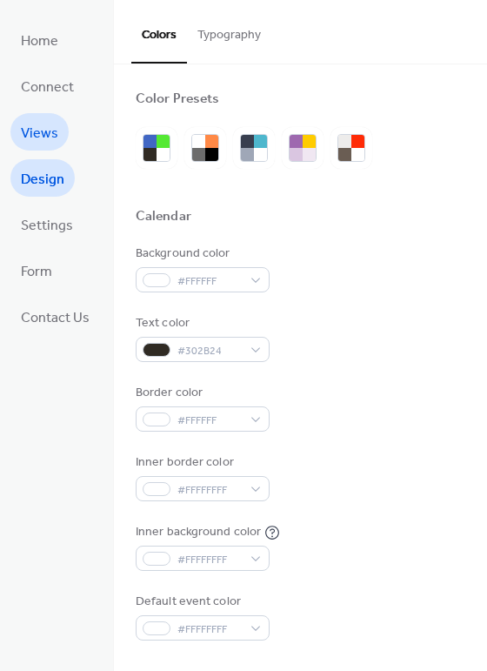
click at [34, 131] on span "Views" at bounding box center [39, 133] width 37 height 27
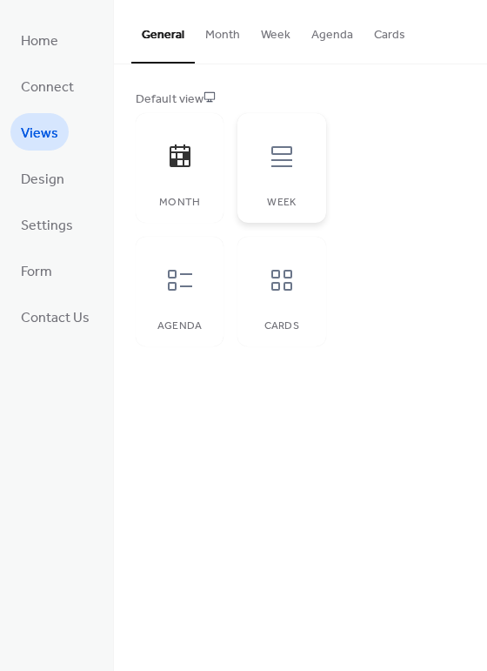
click at [274, 163] on icon at bounding box center [282, 157] width 28 height 28
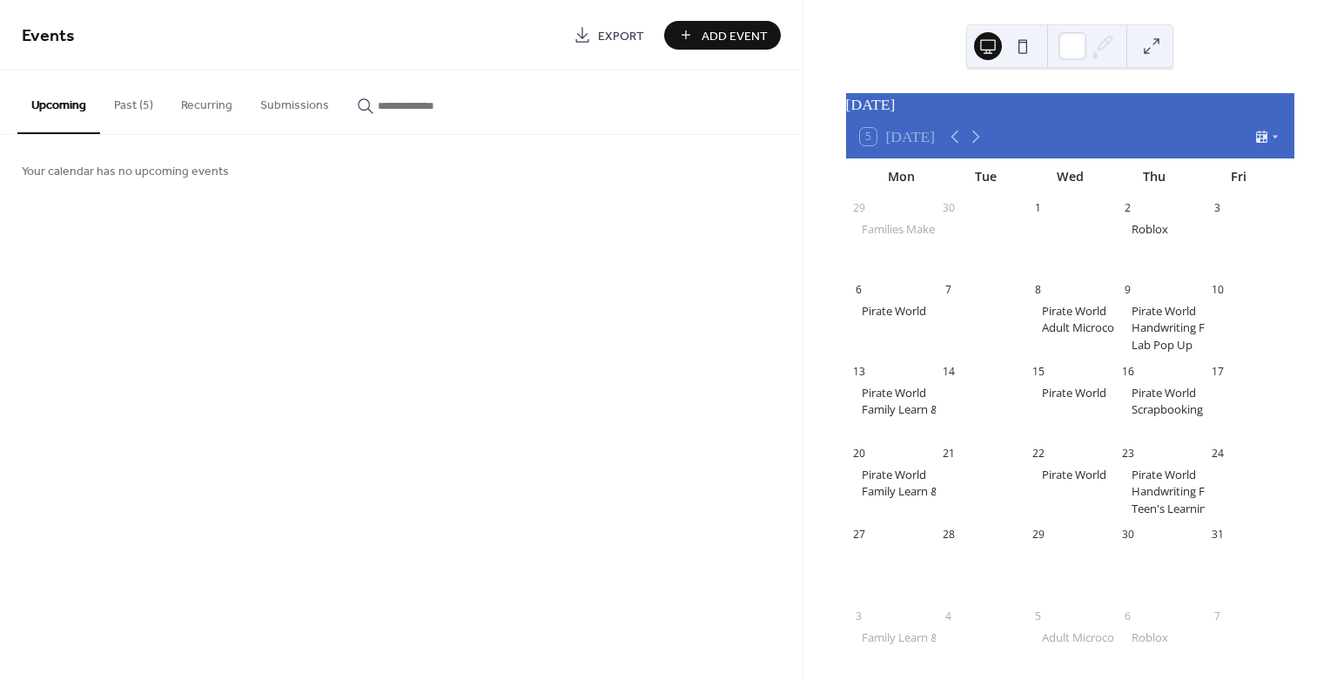
click at [192, 102] on button "Recurring" at bounding box center [206, 101] width 79 height 62
click at [139, 102] on button "Past (5)" at bounding box center [133, 101] width 67 height 62
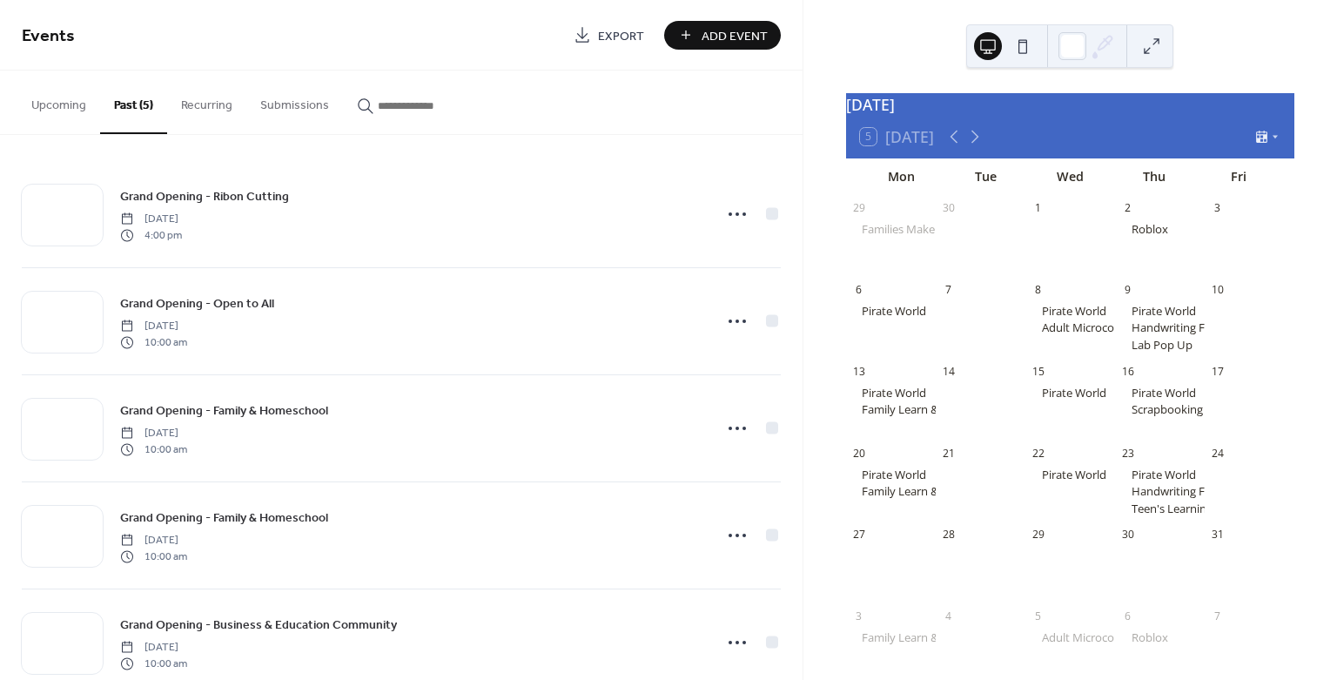
click at [301, 94] on button "Submissions" at bounding box center [294, 101] width 97 height 62
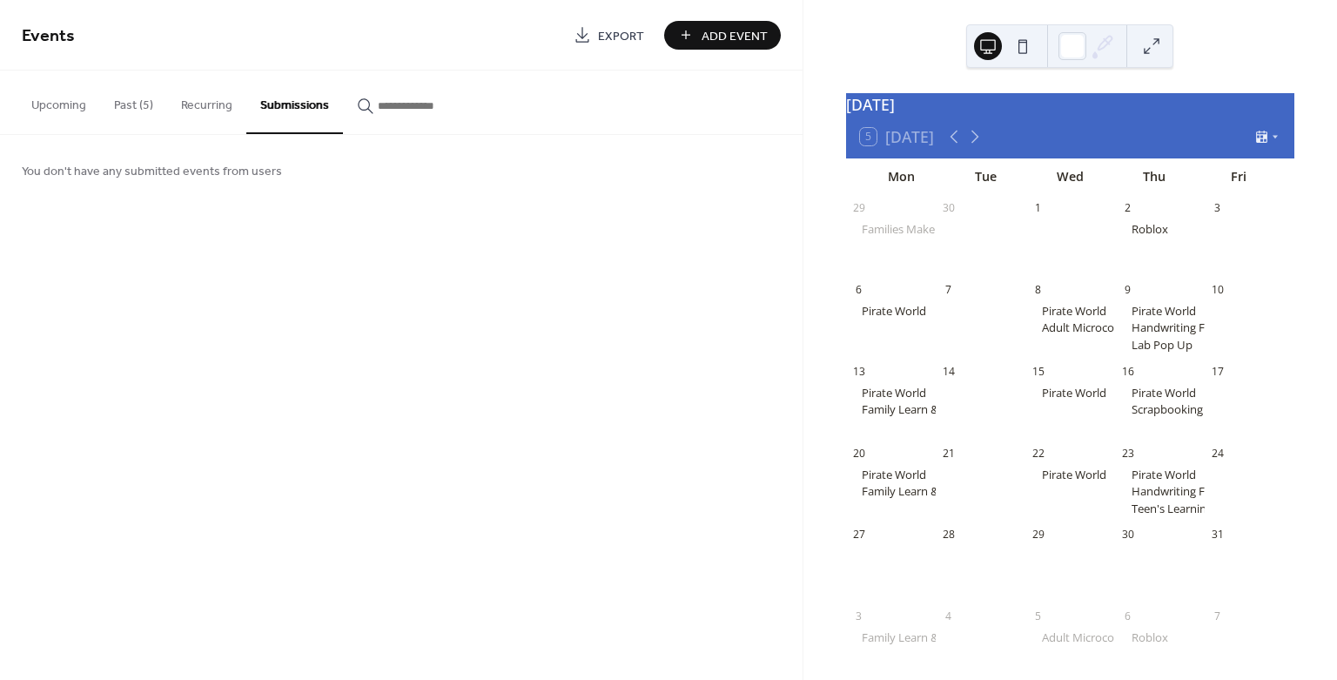
click at [64, 91] on button "Upcoming" at bounding box center [58, 101] width 83 height 62
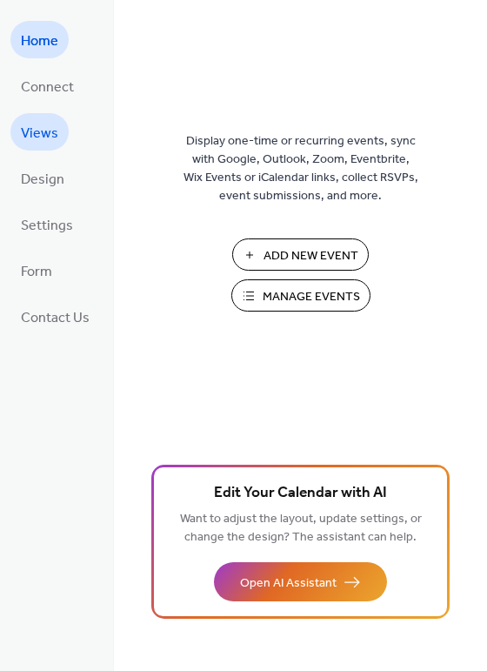
click at [53, 131] on span "Views" at bounding box center [39, 133] width 37 height 27
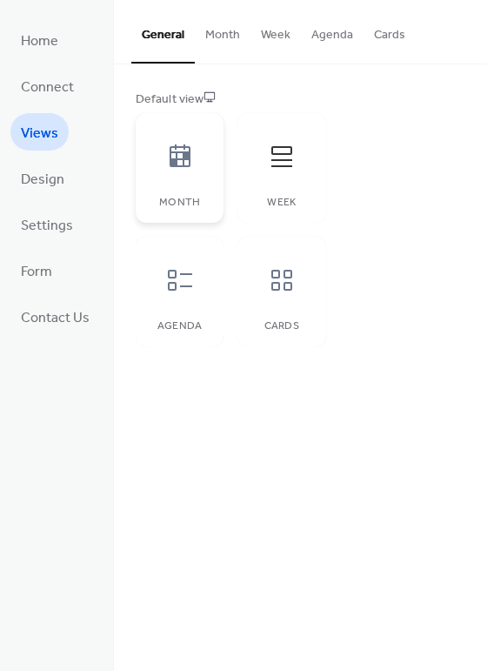
click at [184, 147] on icon at bounding box center [180, 155] width 21 height 23
click at [223, 38] on button "Month" at bounding box center [223, 31] width 56 height 62
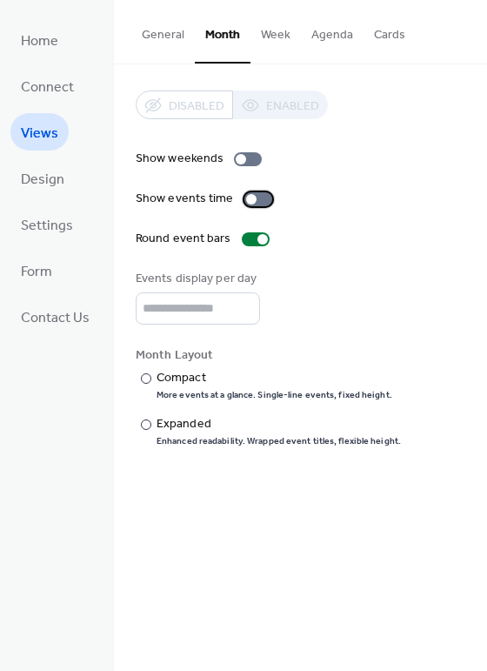
click at [259, 199] on div at bounding box center [259, 199] width 28 height 14
click at [243, 300] on input "*" at bounding box center [198, 308] width 124 height 32
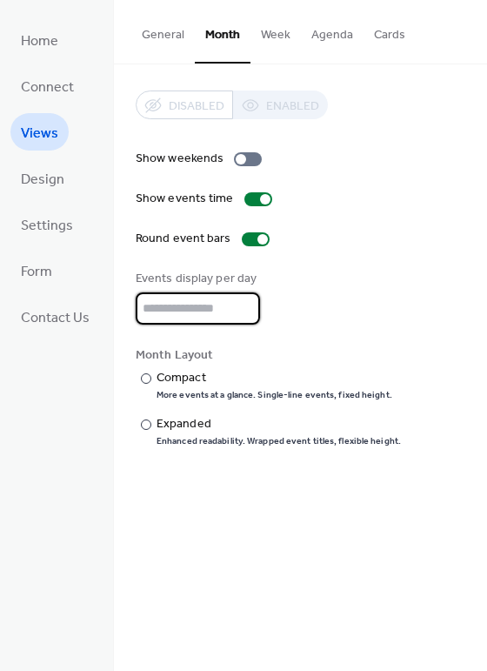
type input "*"
click at [243, 300] on input "*" at bounding box center [198, 308] width 124 height 32
click at [352, 330] on div "Show weekends Show events time Round event bars Events display per day * Month …" at bounding box center [301, 299] width 330 height 298
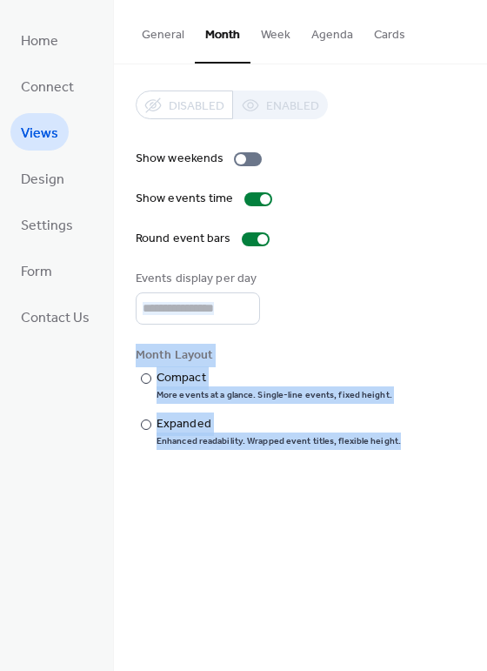
drag, startPoint x: 484, startPoint y: 285, endPoint x: 487, endPoint y: 409, distance: 124.5
click at [487, 409] on html "Home Connect Views Design Settings Form Contact Us Views General Month Week Age…" at bounding box center [243, 335] width 487 height 671
click at [450, 293] on div "Events display per day *" at bounding box center [301, 297] width 330 height 55
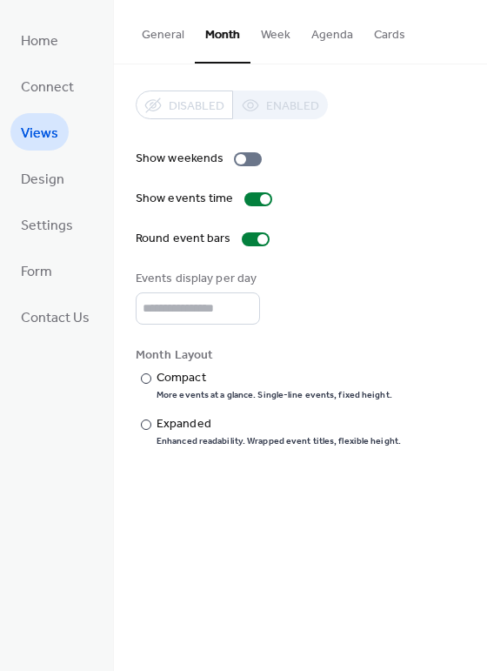
click at [450, 293] on div "Events display per day *" at bounding box center [301, 297] width 330 height 55
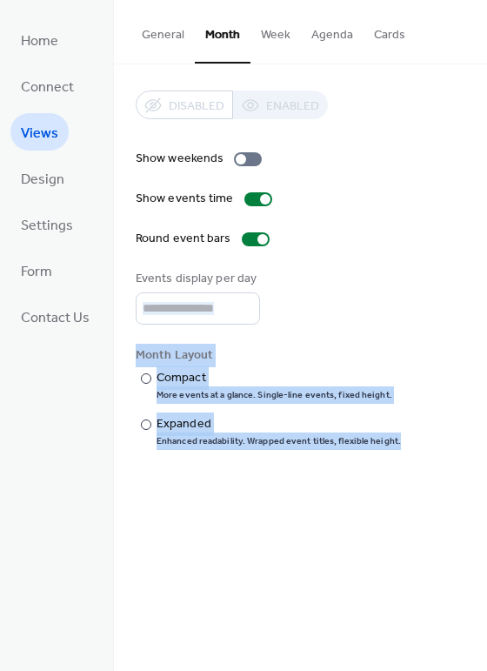
drag, startPoint x: 480, startPoint y: 289, endPoint x: 487, endPoint y: 426, distance: 137.7
click at [487, 426] on html "Home Connect Views Design Settings Form Contact Us Views General Month Week Age…" at bounding box center [243, 335] width 487 height 671
